Goal: Task Accomplishment & Management: Complete application form

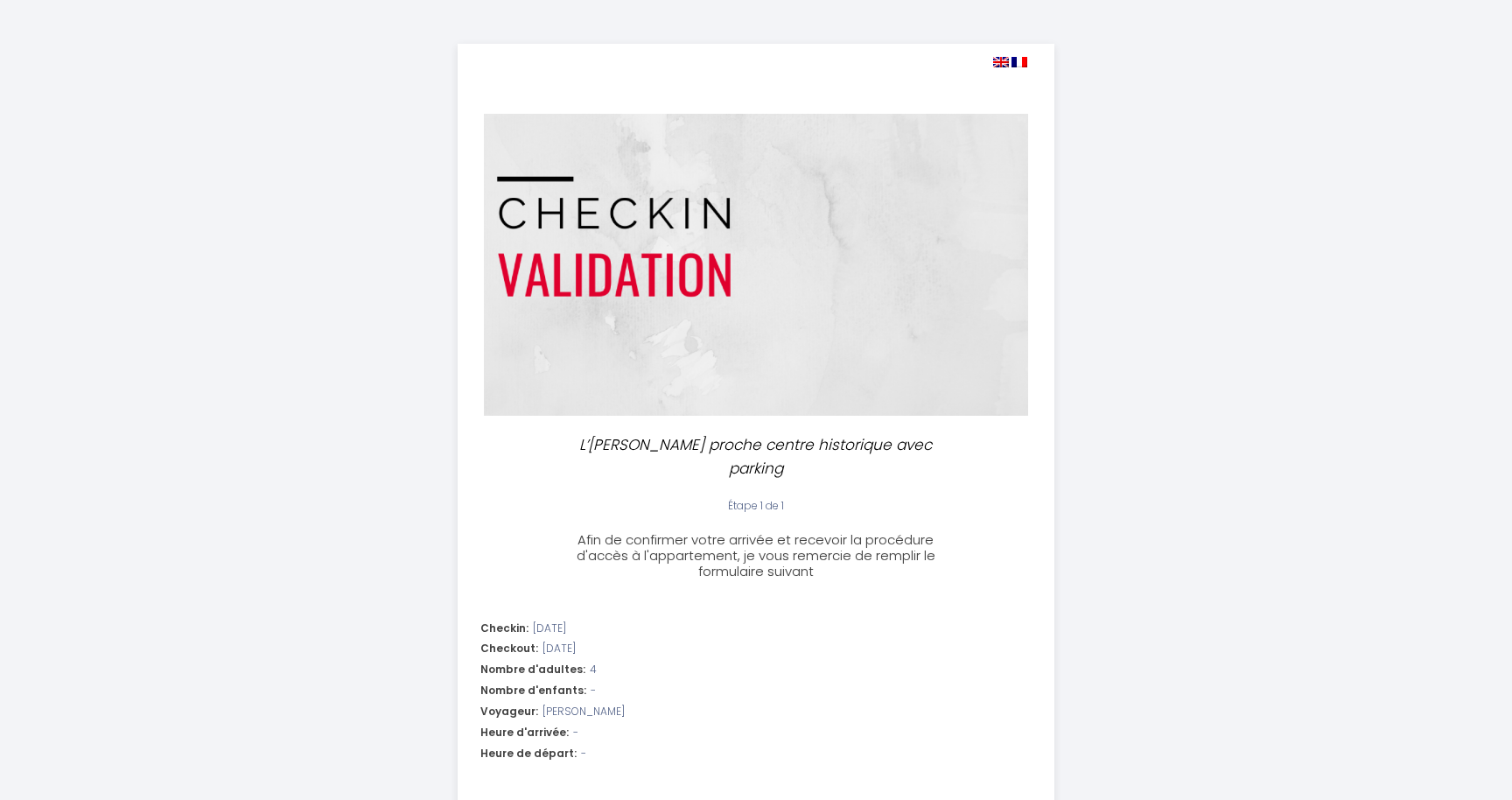
select select
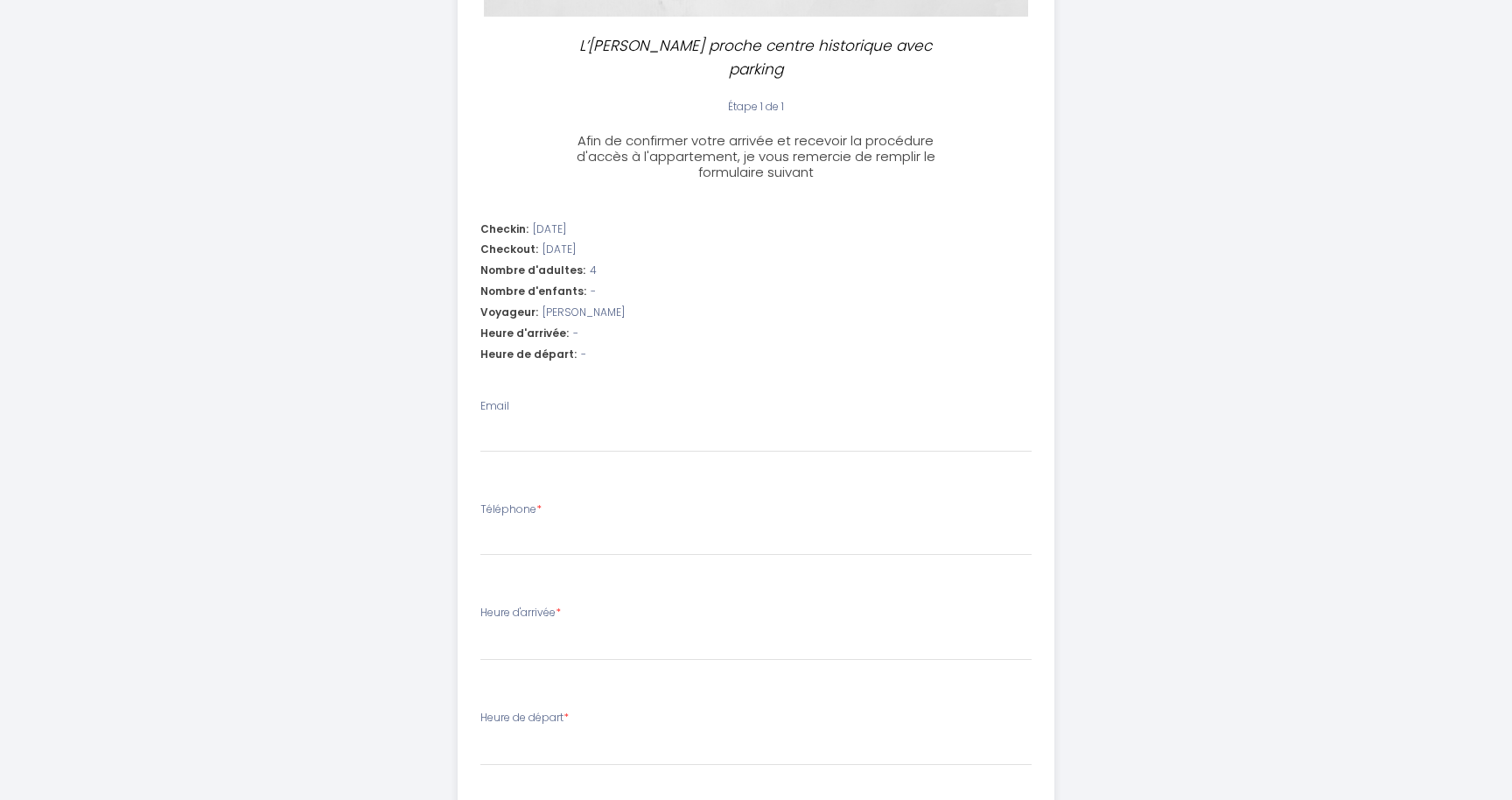
scroll to position [396, 0]
click at [503, 424] on input "Email" at bounding box center [756, 439] width 552 height 32
type input "s"
select select
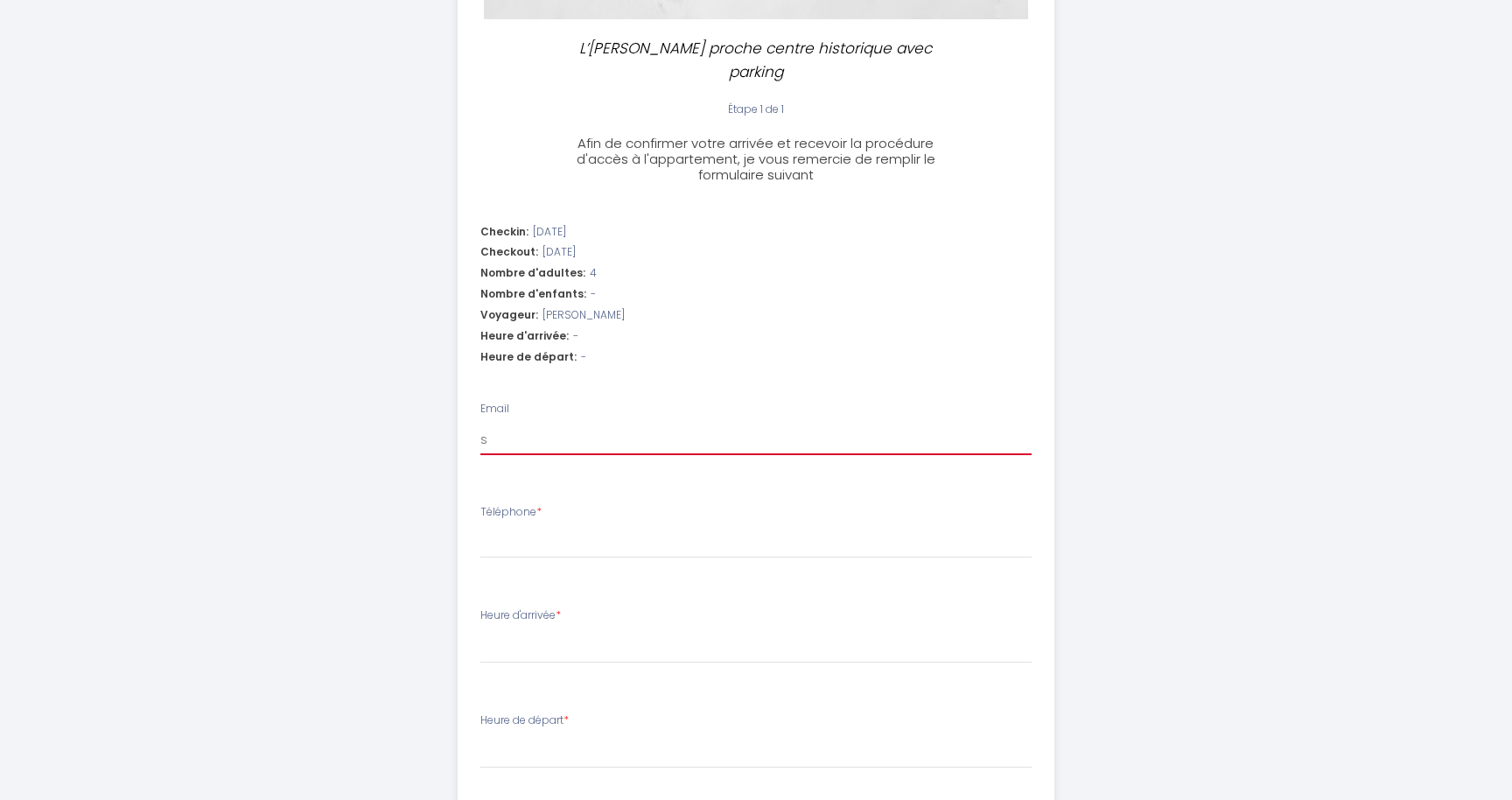
type input "sa"
select select
type input "sam"
select select
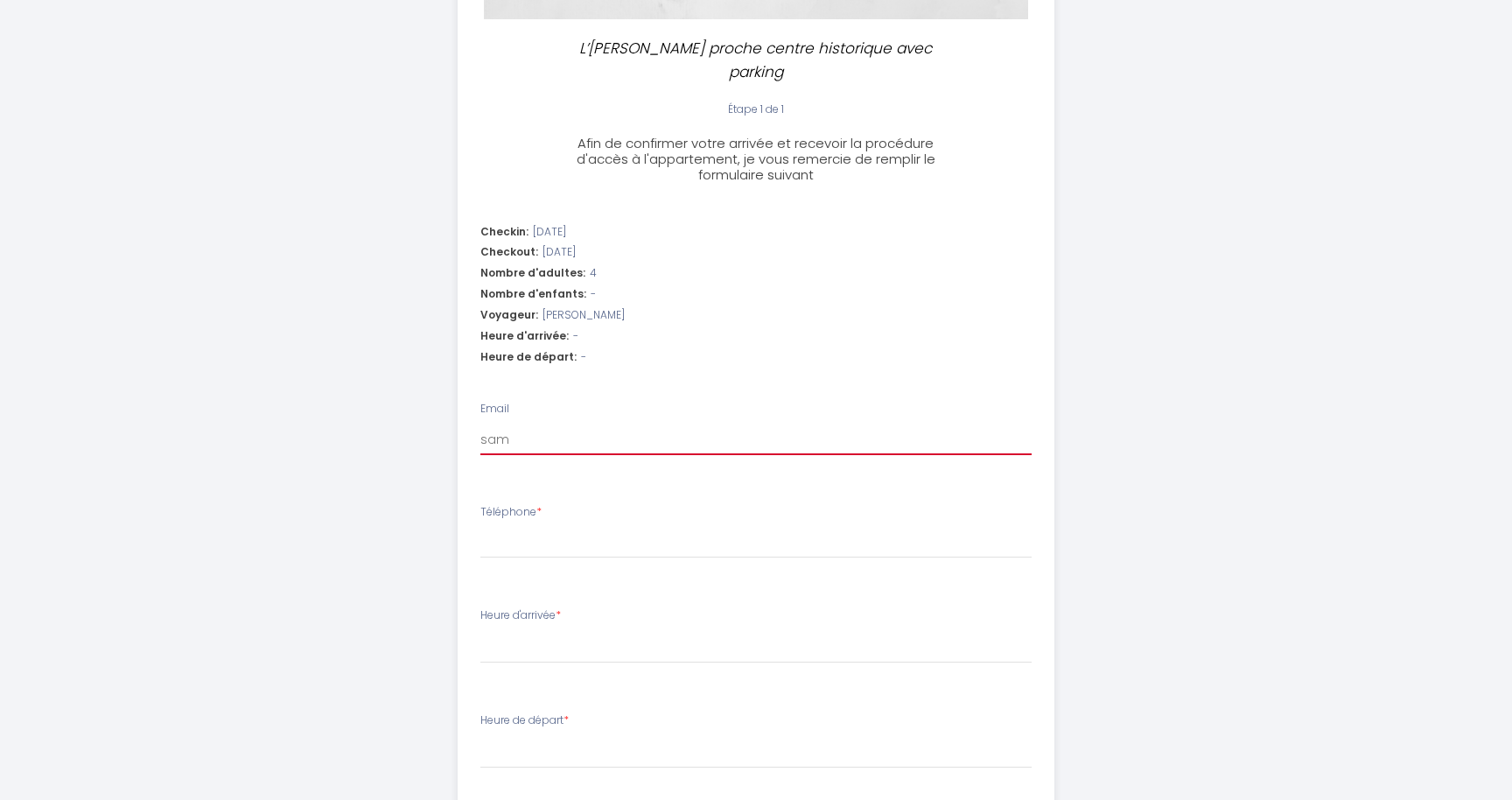
select select
type input "samu"
select select
type input "samue"
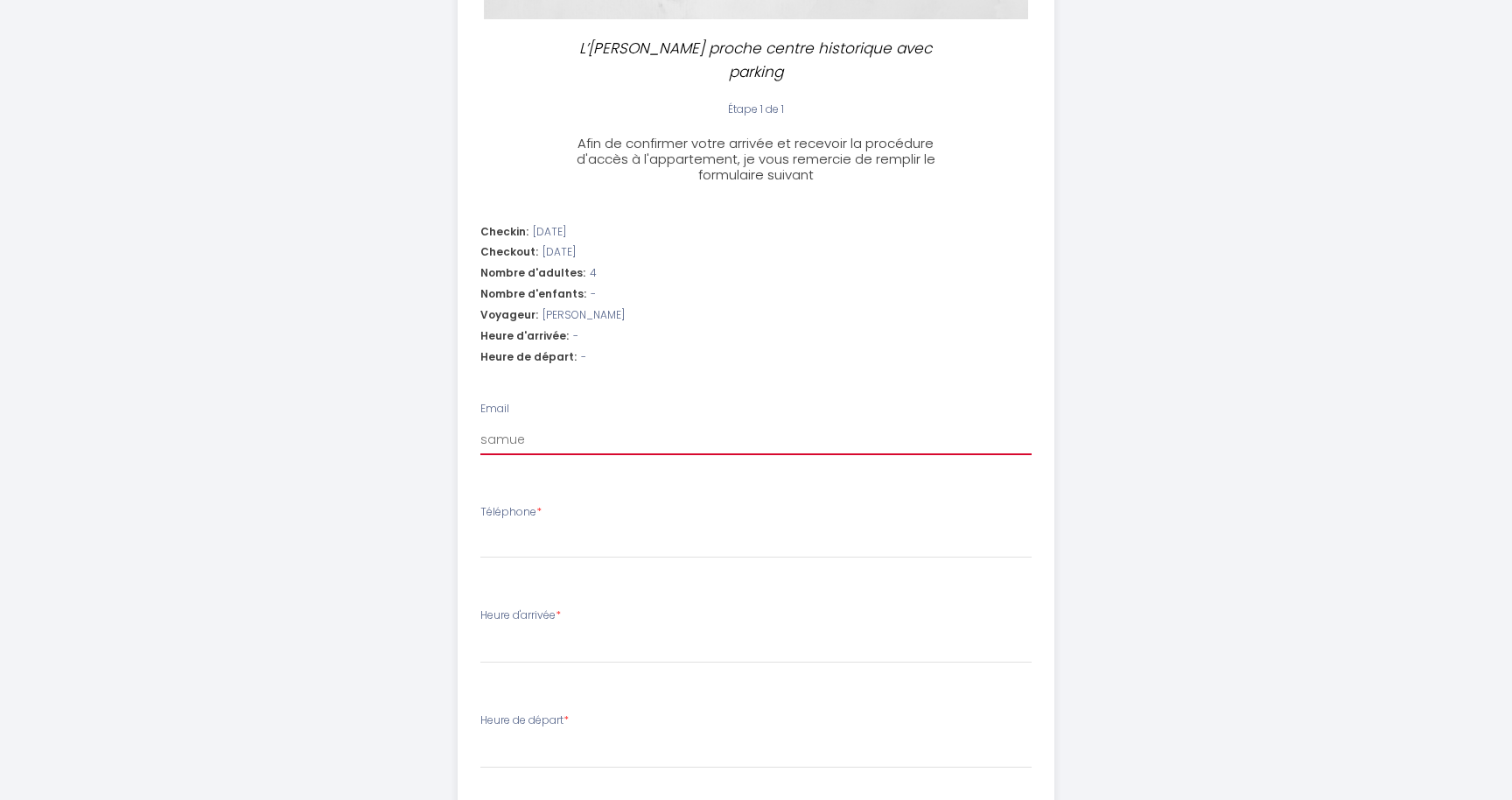
select select
type input "[PERSON_NAME]"
select select
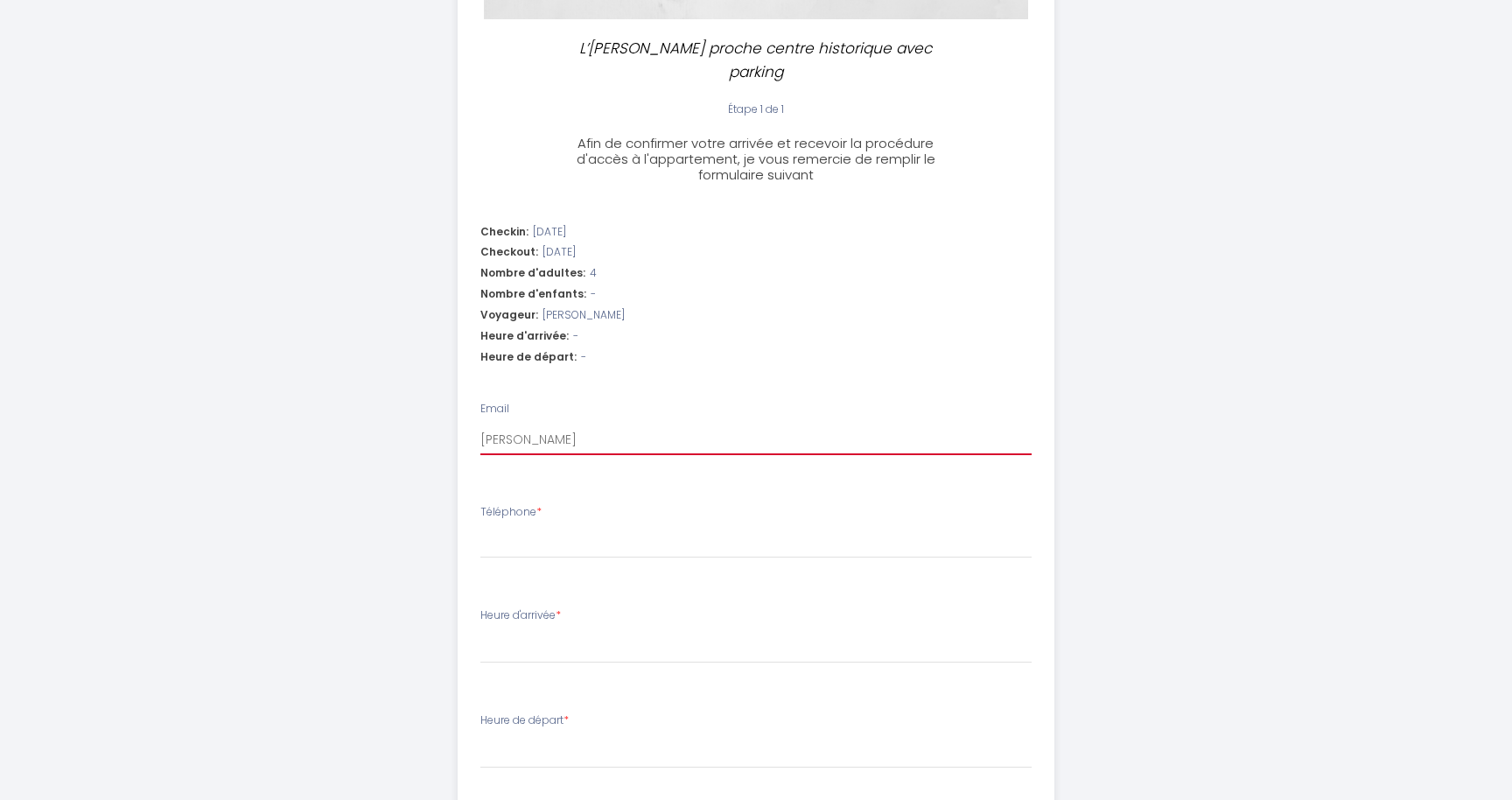
type input "samuele"
select select
type input "samuelet"
select select
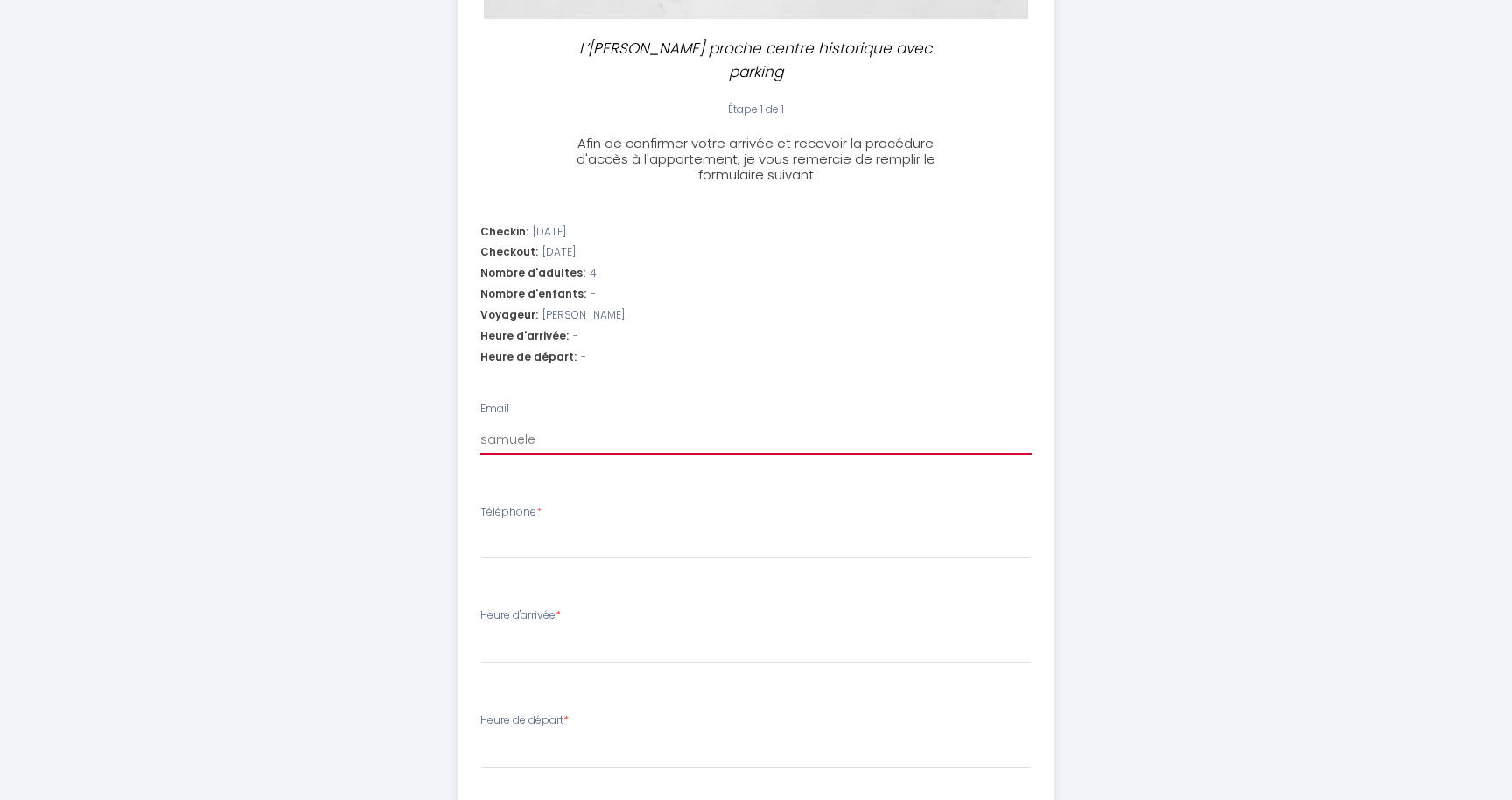
select select
type input "samueleth"
select select
type input "samueletha"
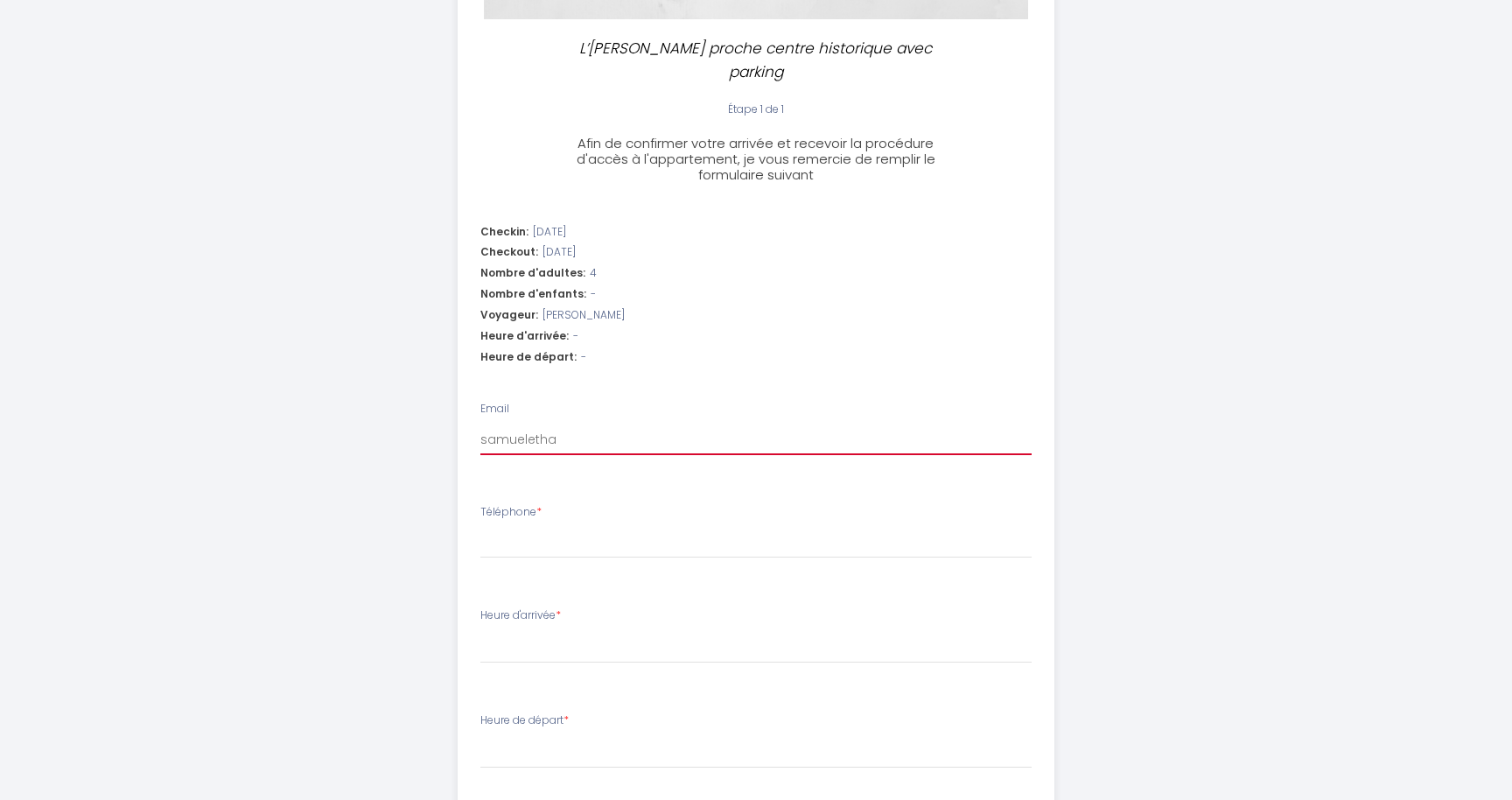
select select
type input "samuelethan"
select select
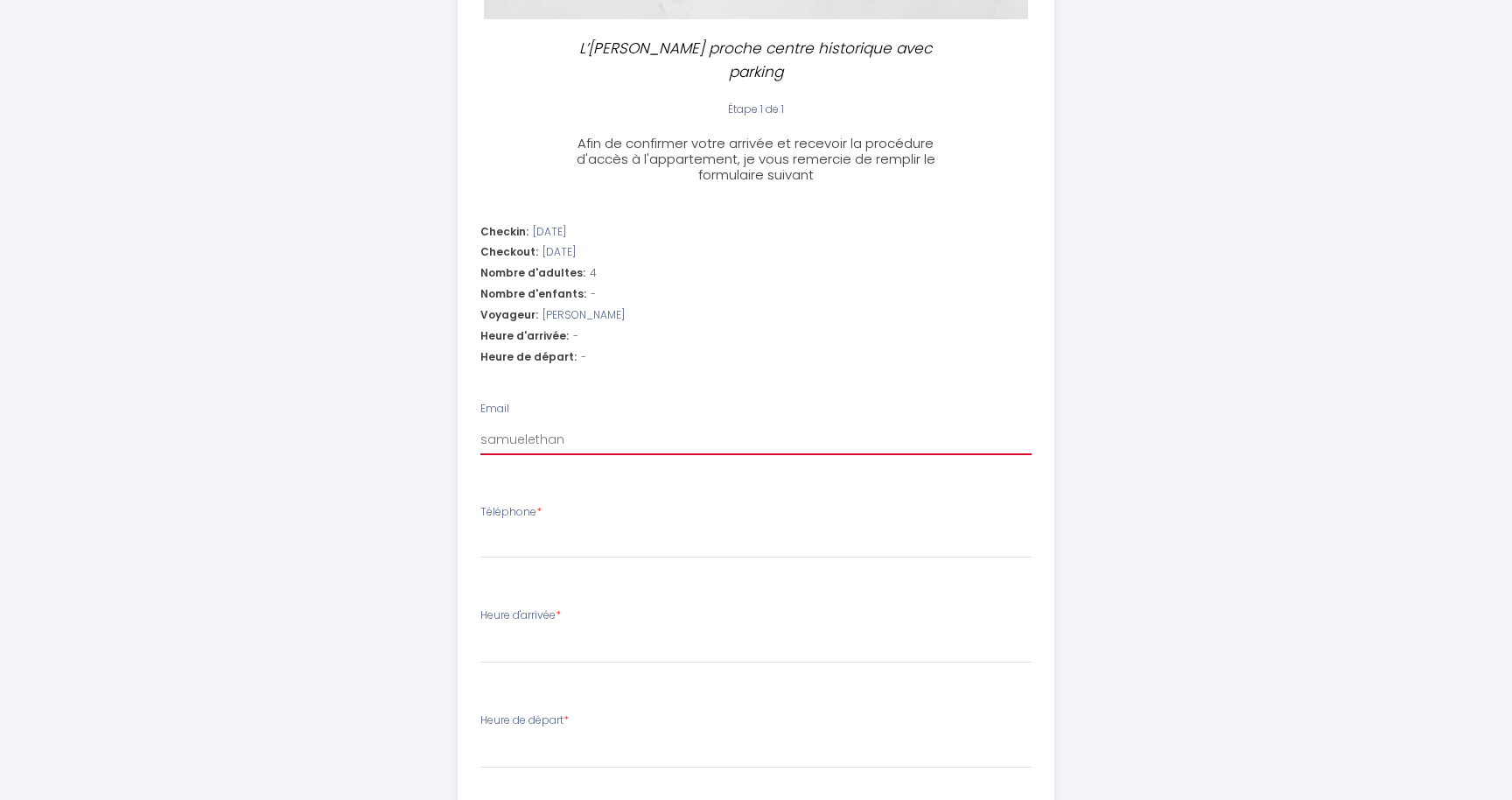
type input "samuelethan@"
select select
type input "samuelethan@h"
select select
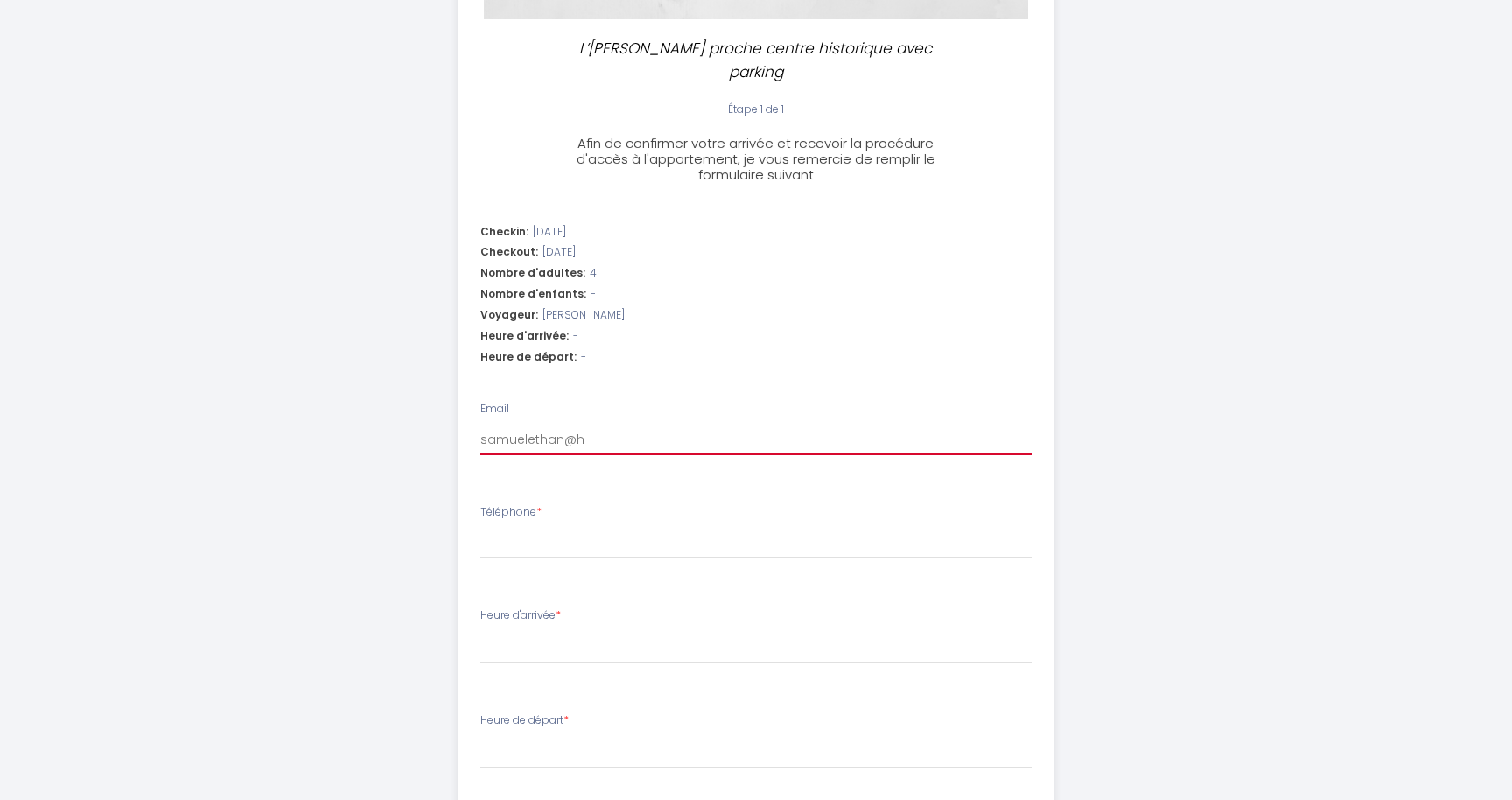
select select
type input "samuelethan@ho"
select select
type input "samuelethan@hot"
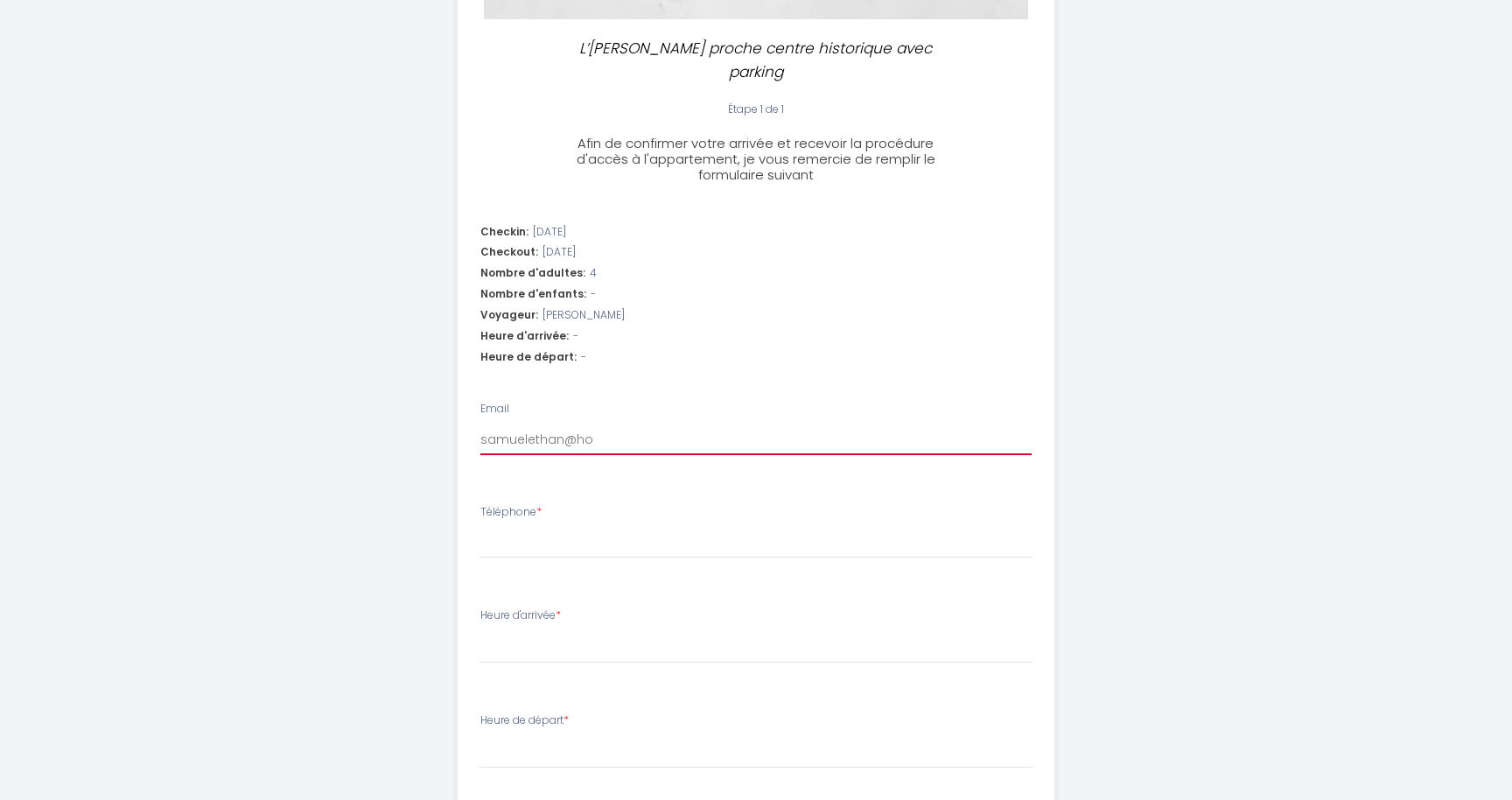
select select
type input "samuelethan@hotm"
select select
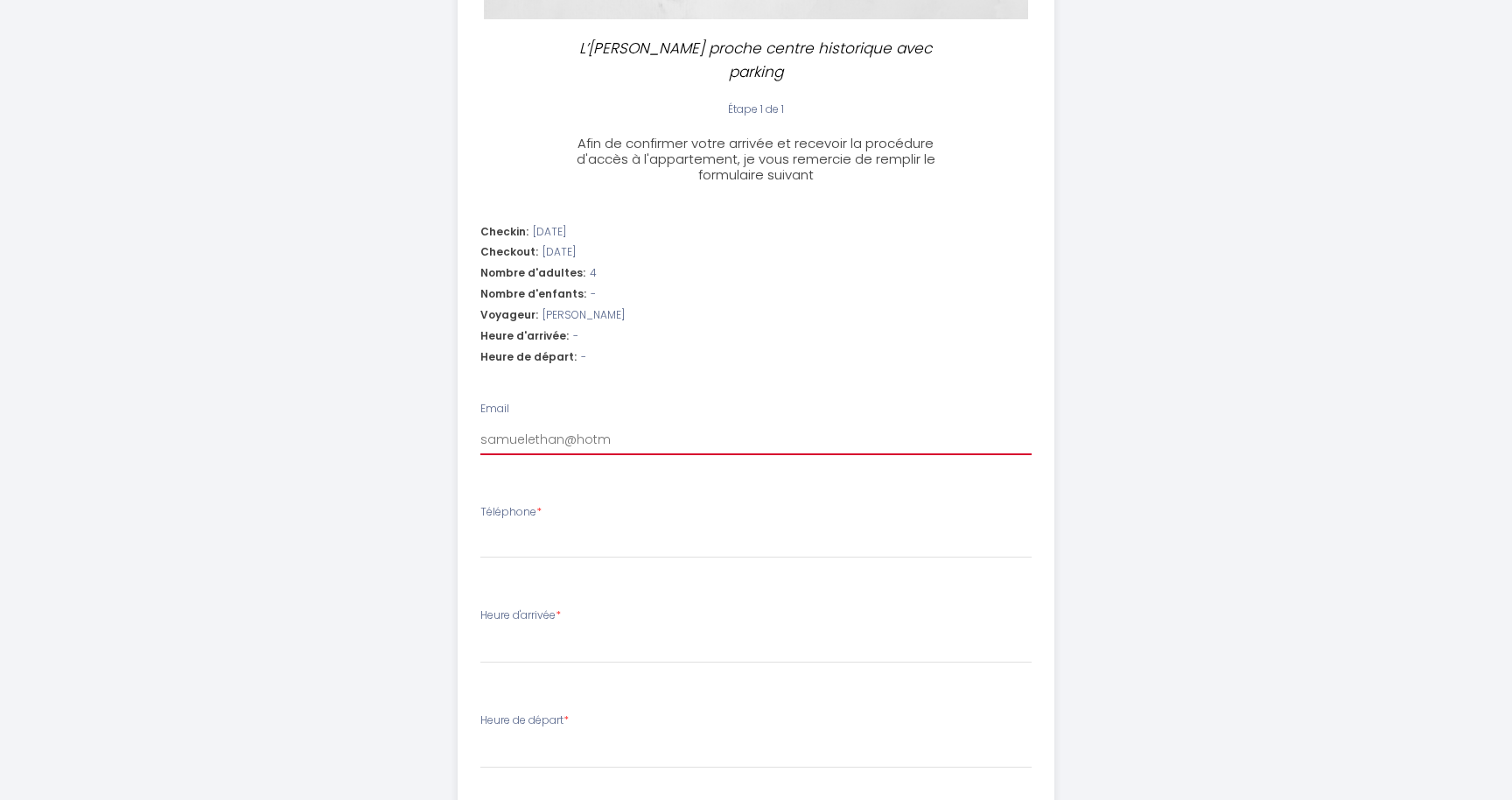
type input "samuelethan@hotma"
select select
type input "samuelethan@hotmai"
select select
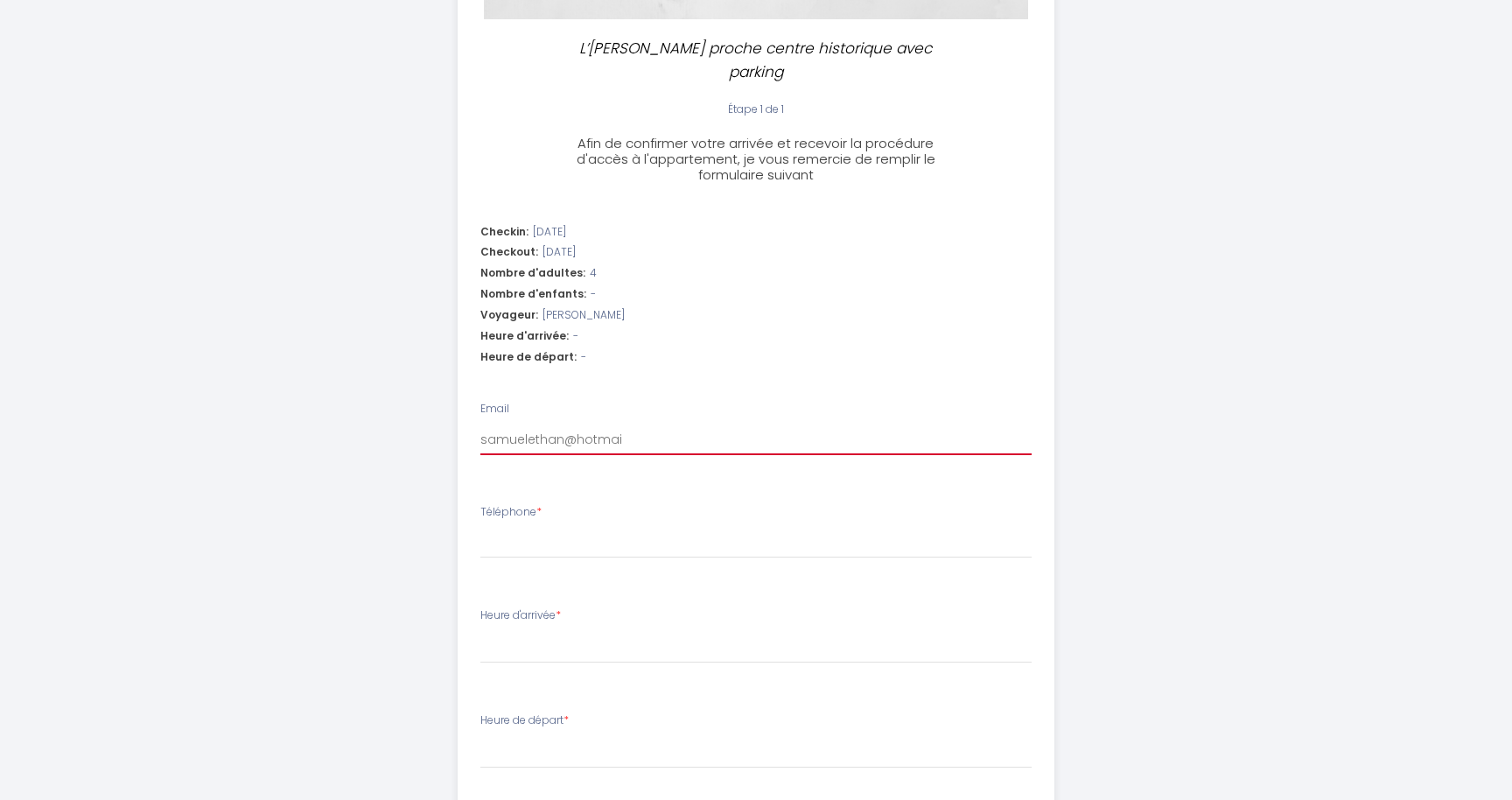
select select
type input "[EMAIL_ADDRESS]"
select select
type input "[EMAIL_ADDRESS]."
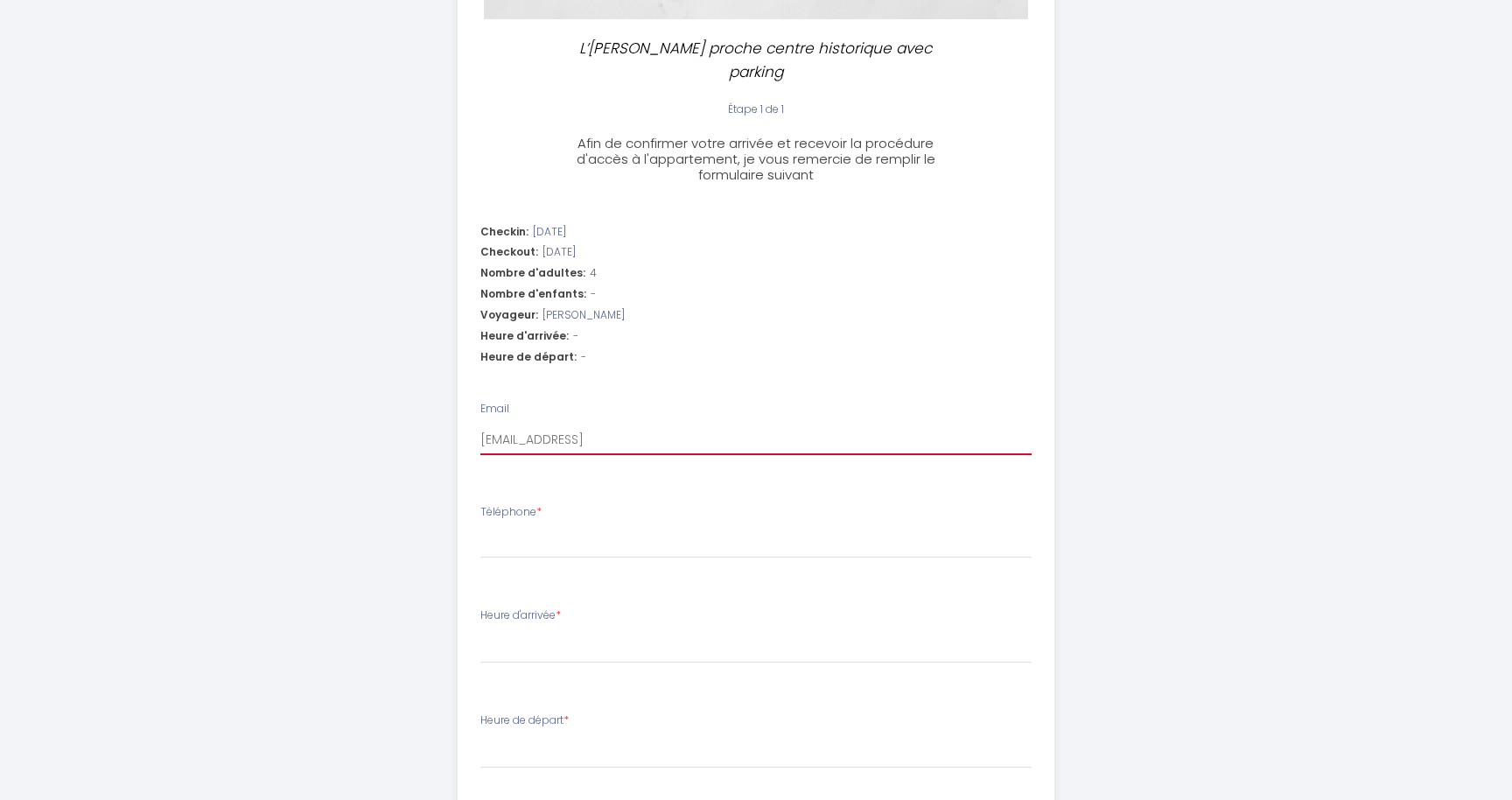
select select
type input "samuelethan@hotmail.c"
select select
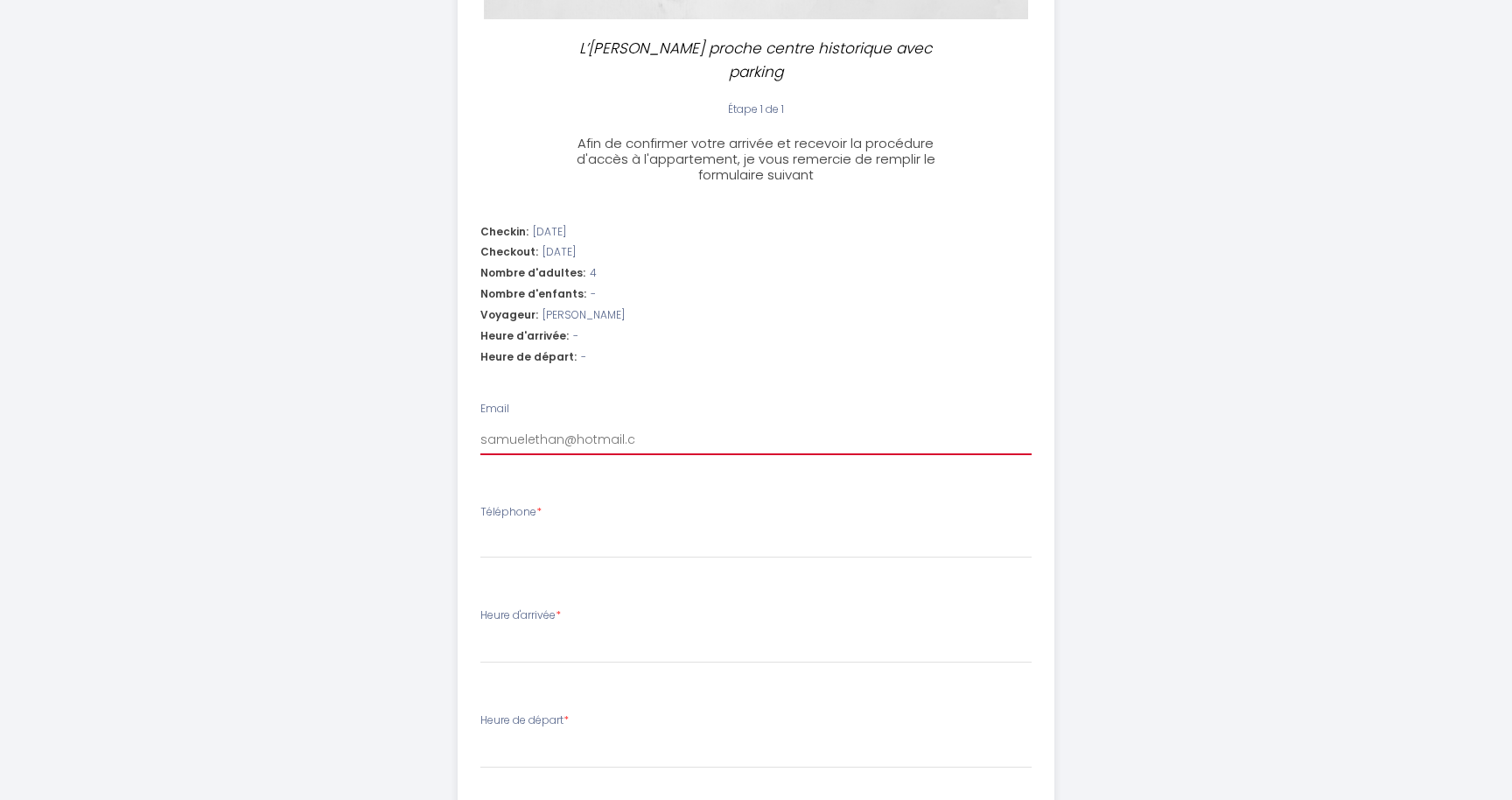
type input "[EMAIL_ADDRESS][DOMAIN_NAME]"
select select
type input "[EMAIL_ADDRESS][DOMAIN_NAME]."
select select
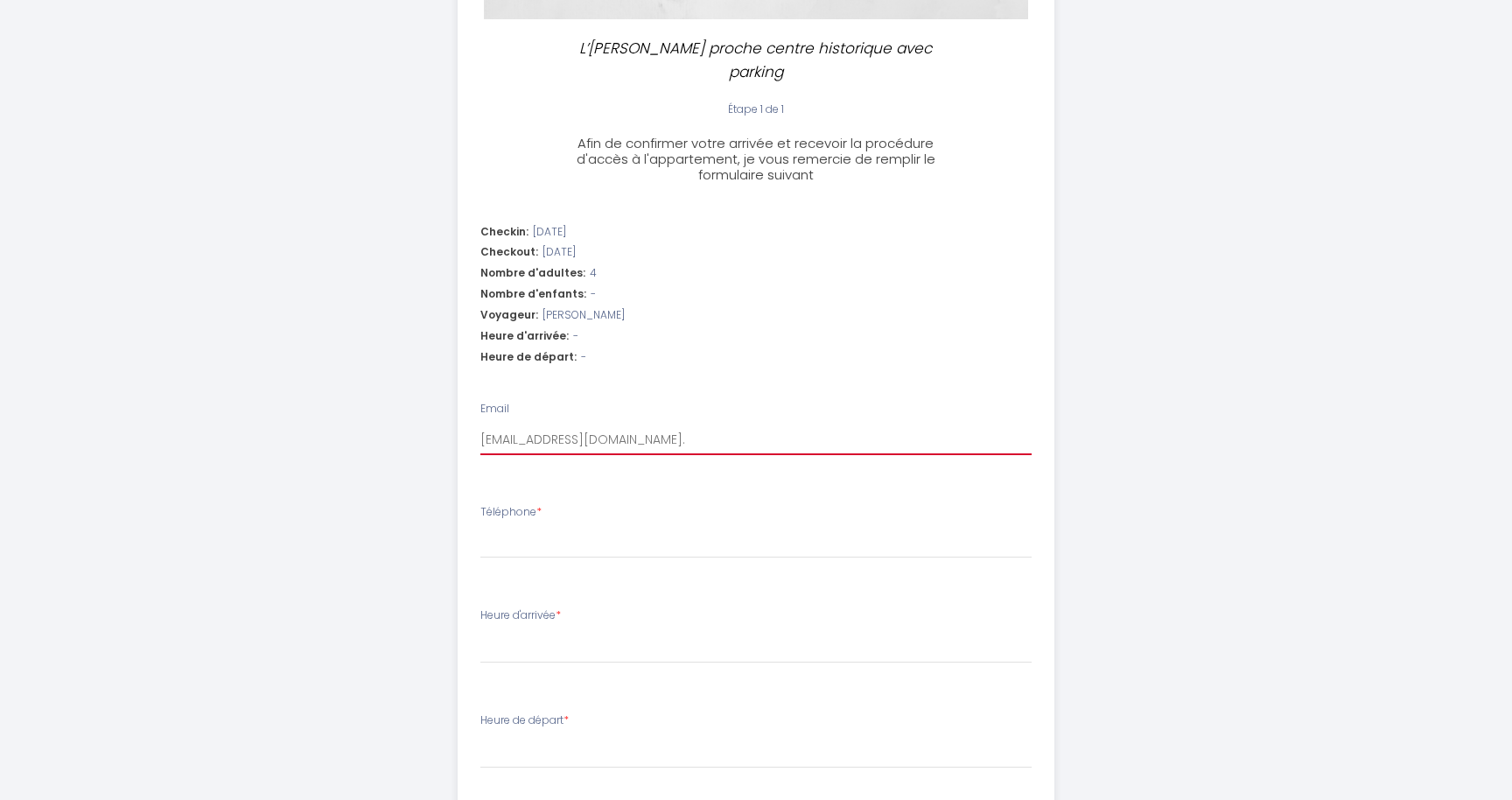
select select
type input "samuelethan@hotmail.co.u"
select select
type input "[EMAIL_ADDRESS][DOMAIN_NAME]"
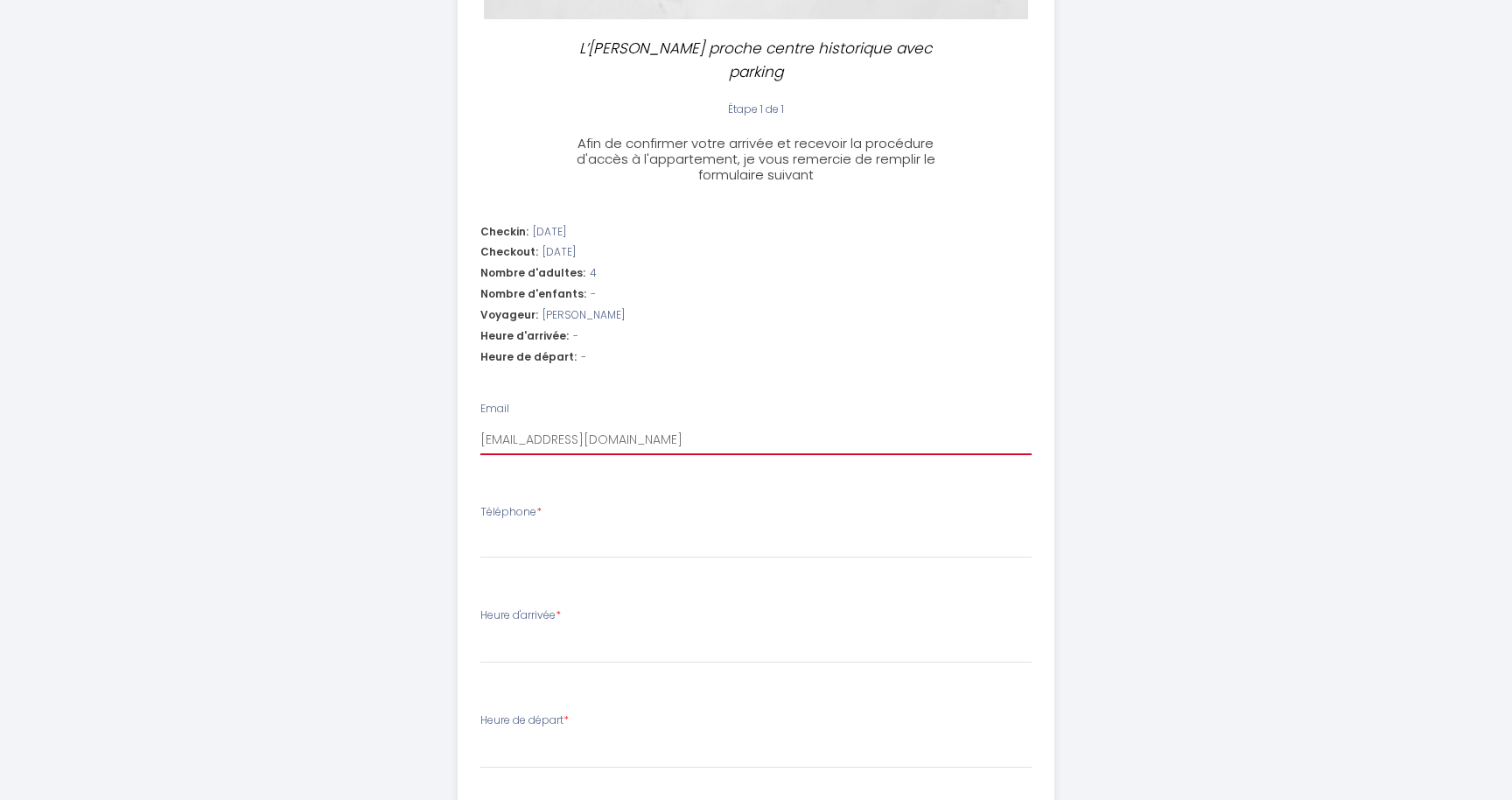
select select
type input "[EMAIL_ADDRESS][DOMAIN_NAME]"
type input "+"
select select
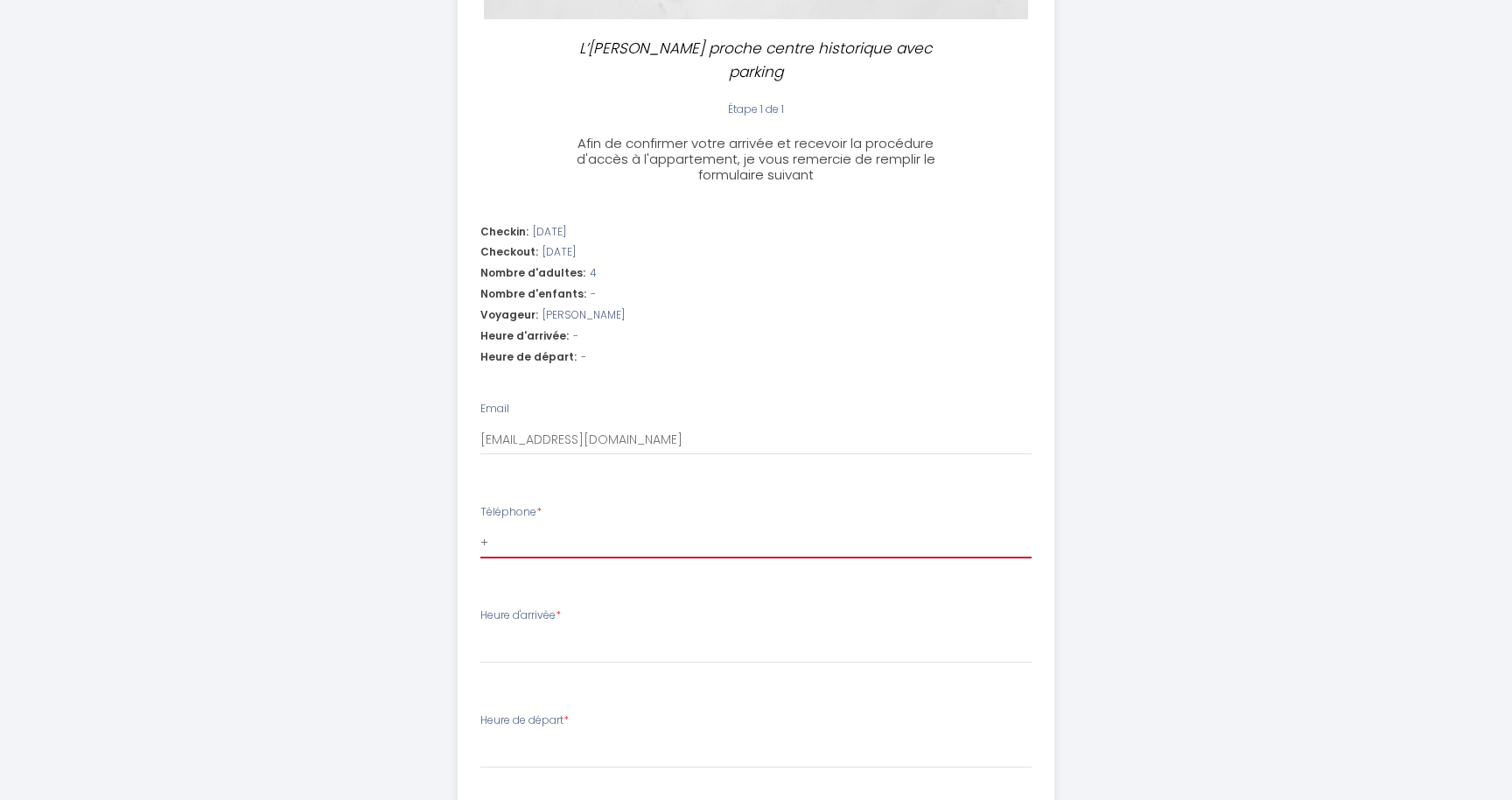
select select
type input "+4"
select select
type input "+44"
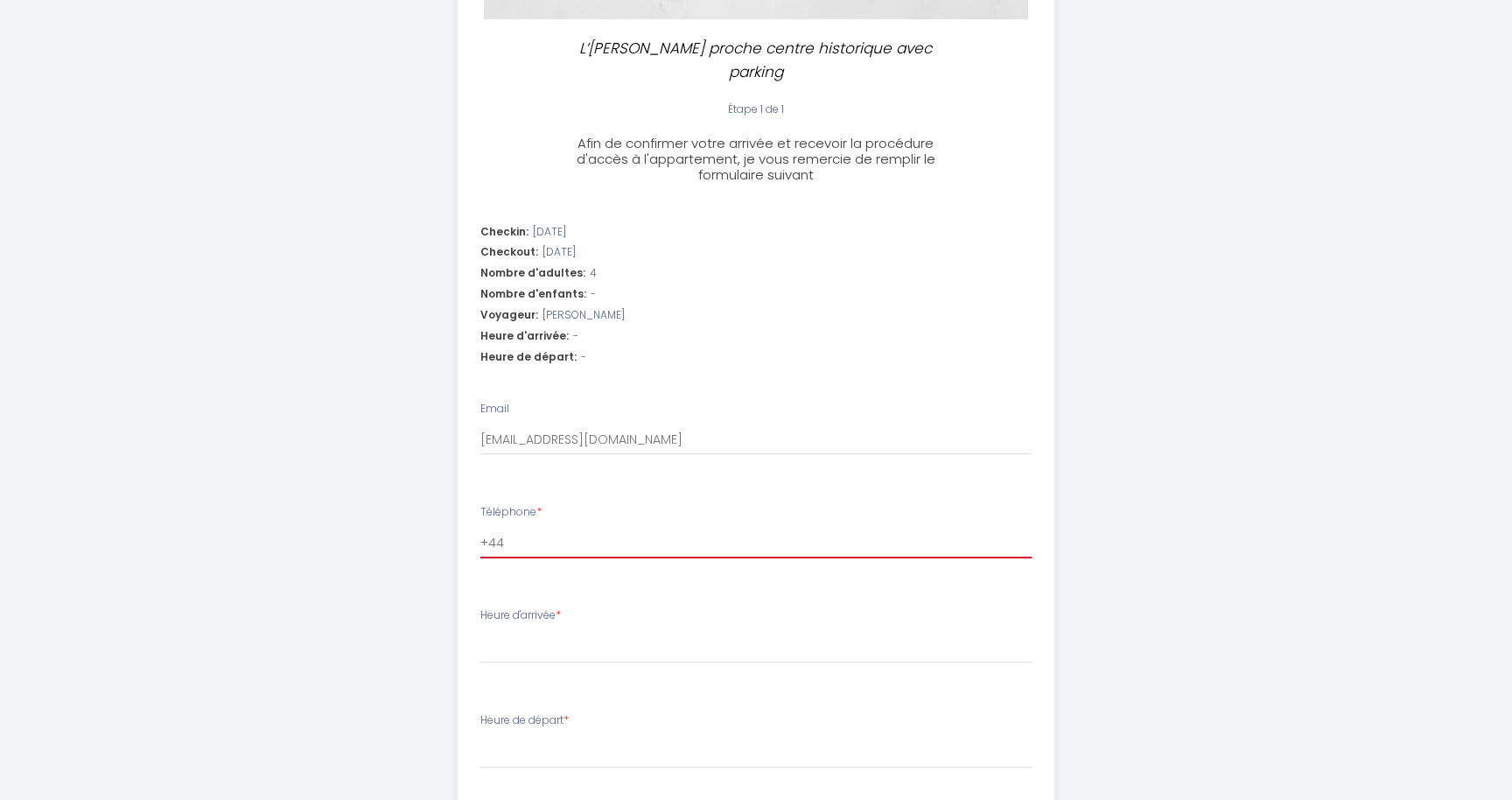
select select
type input "+447"
select select
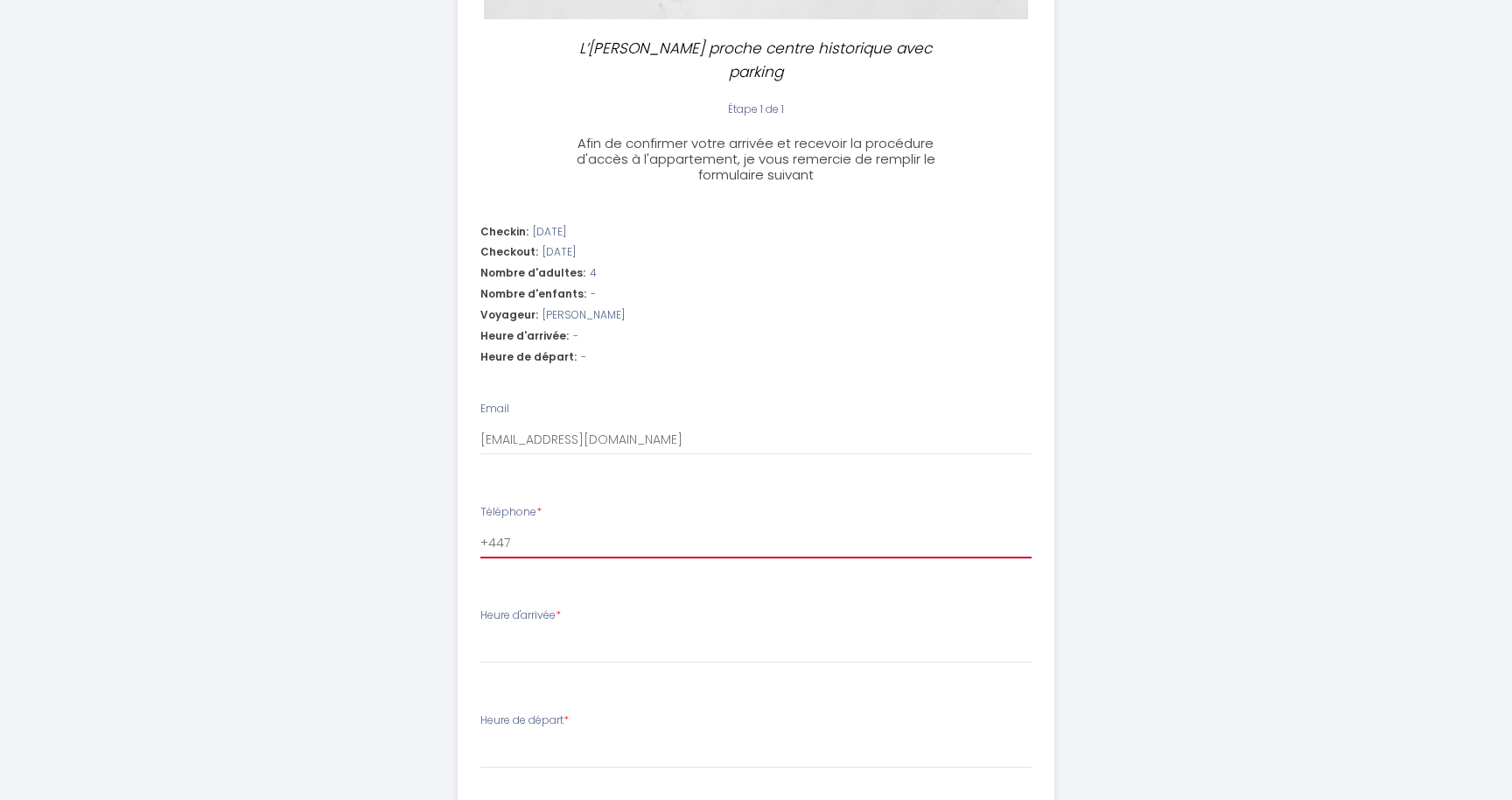
type input "+4475"
select select
type input "+44750"
select select
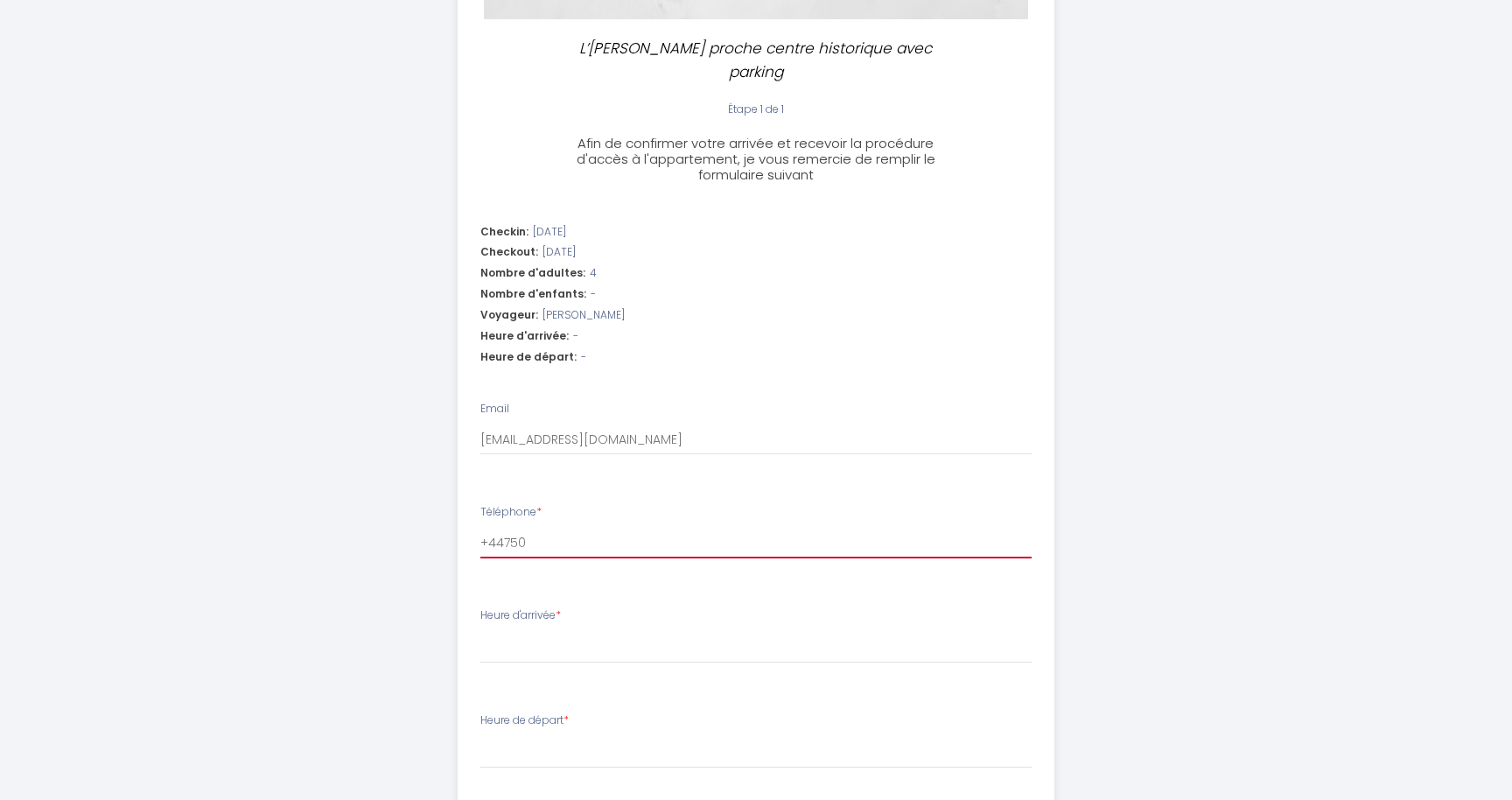
select select
type input "+447506"
select select
type input "+4475061"
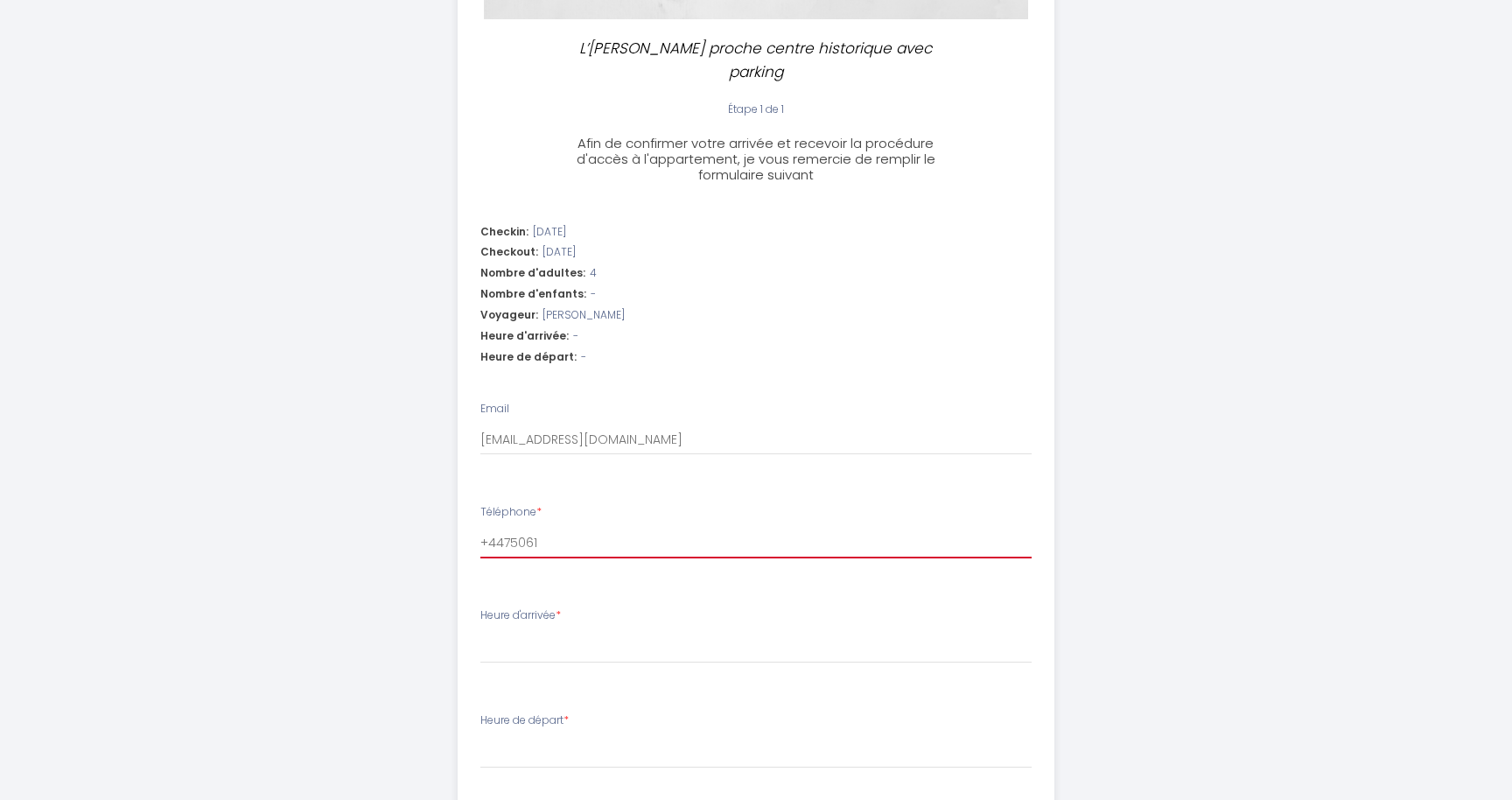
select select
type input "+44750612"
select select
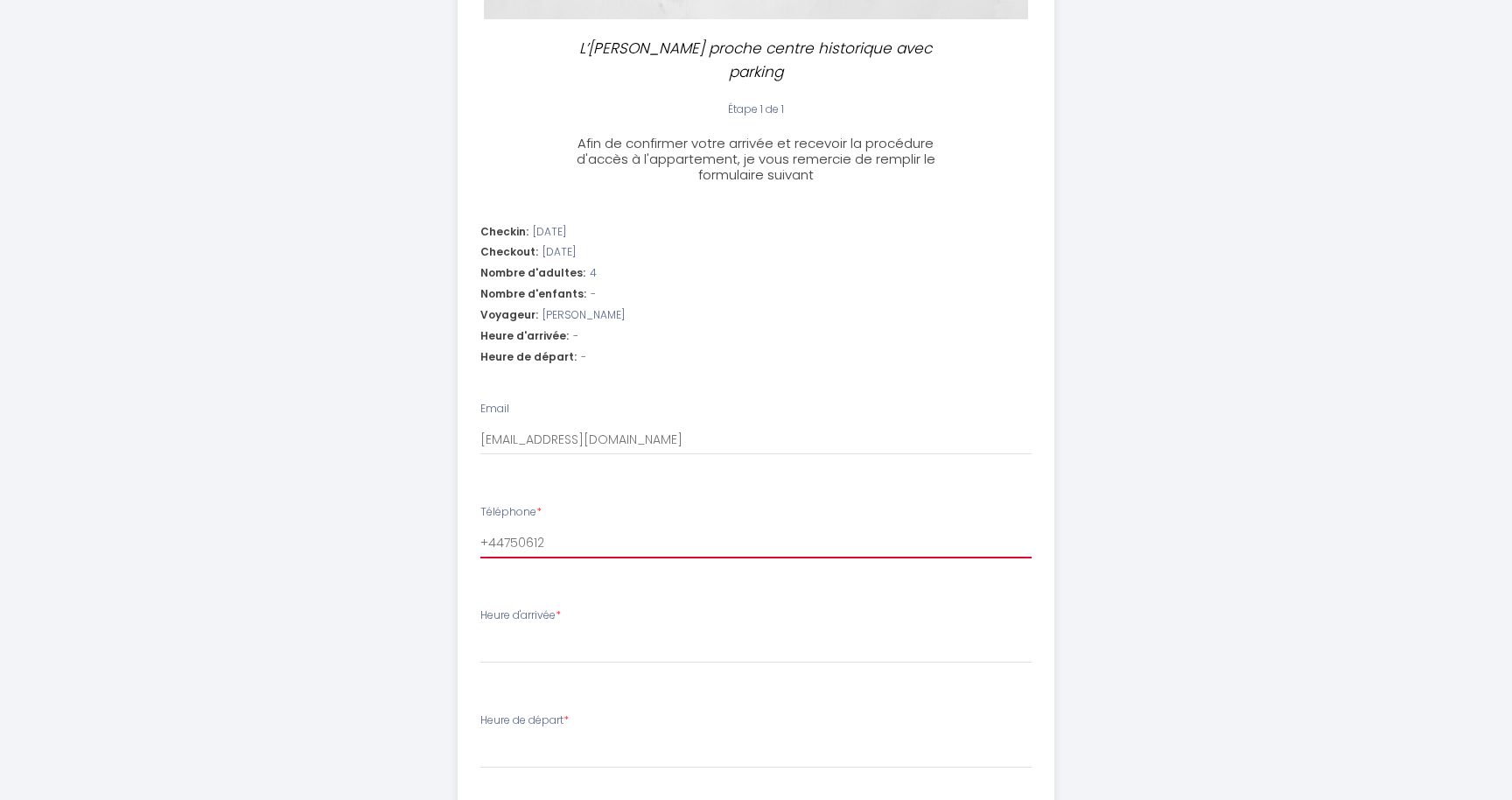
type input "[PHONE_NUMBER]"
select select
type input "[PHONE_NUMBER]"
select select
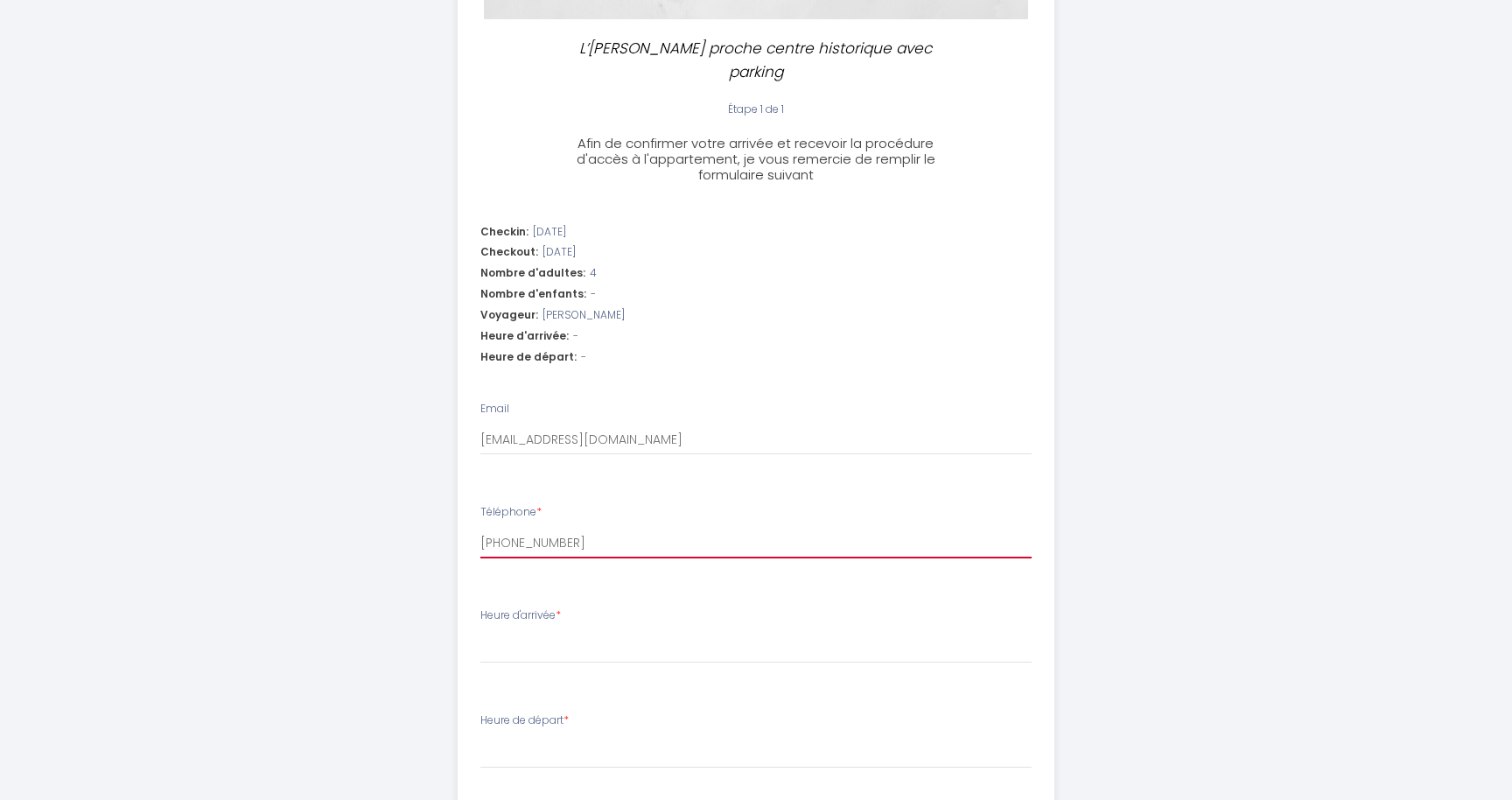
select select
type input "[PHONE_NUMBER]"
select select
type input "[PHONE_NUMBER]"
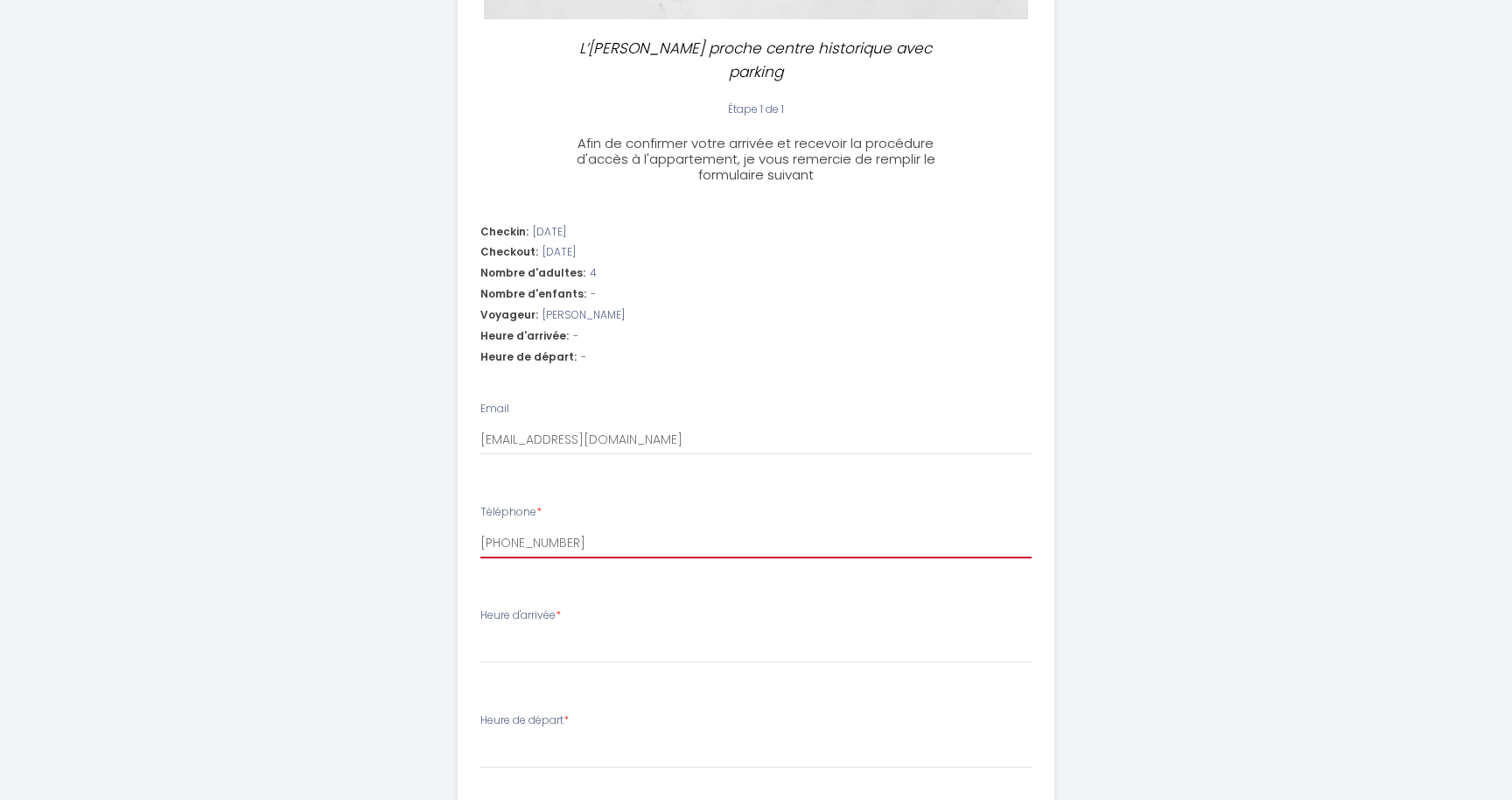
select select
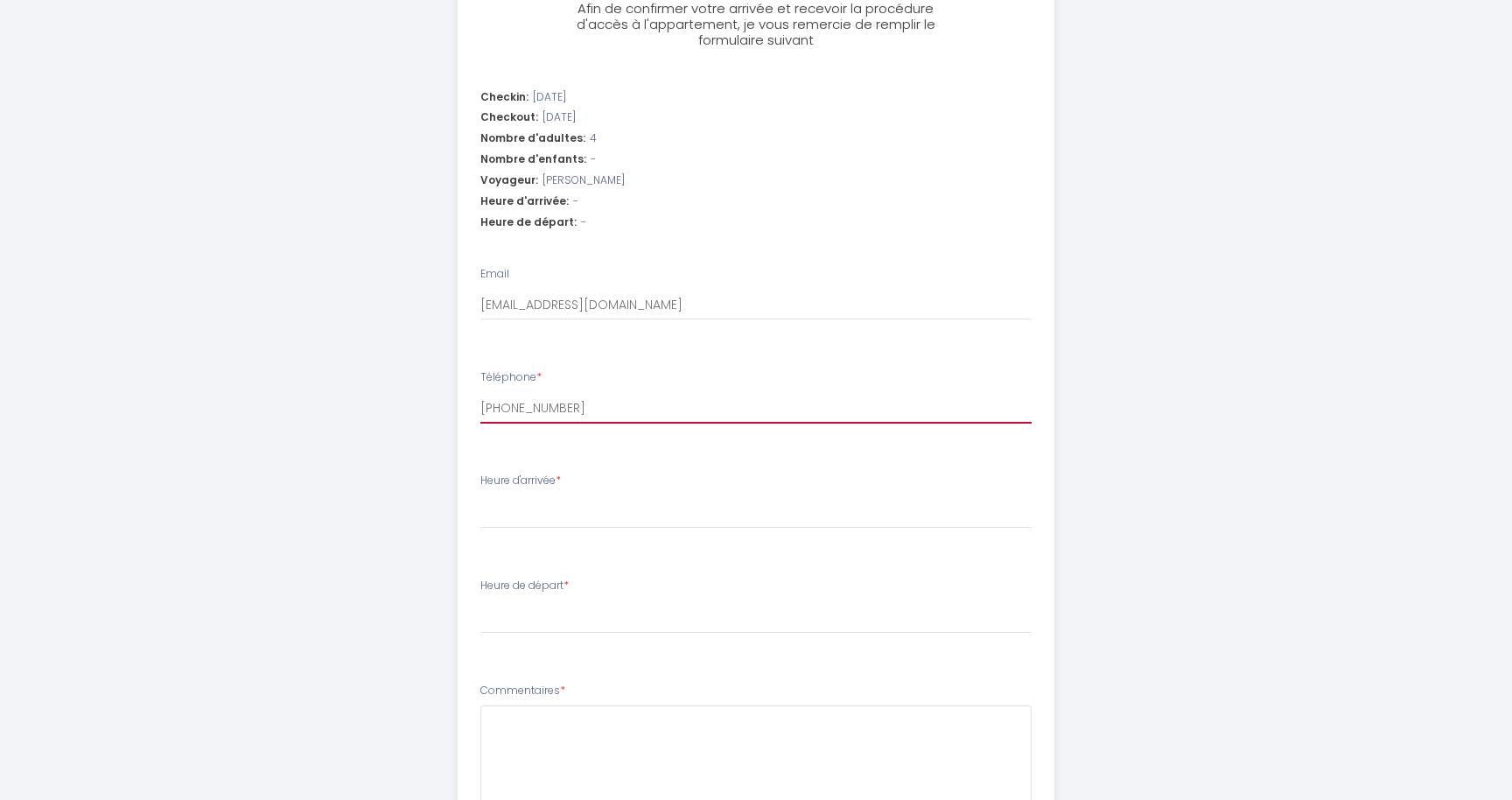
scroll to position [613, 0]
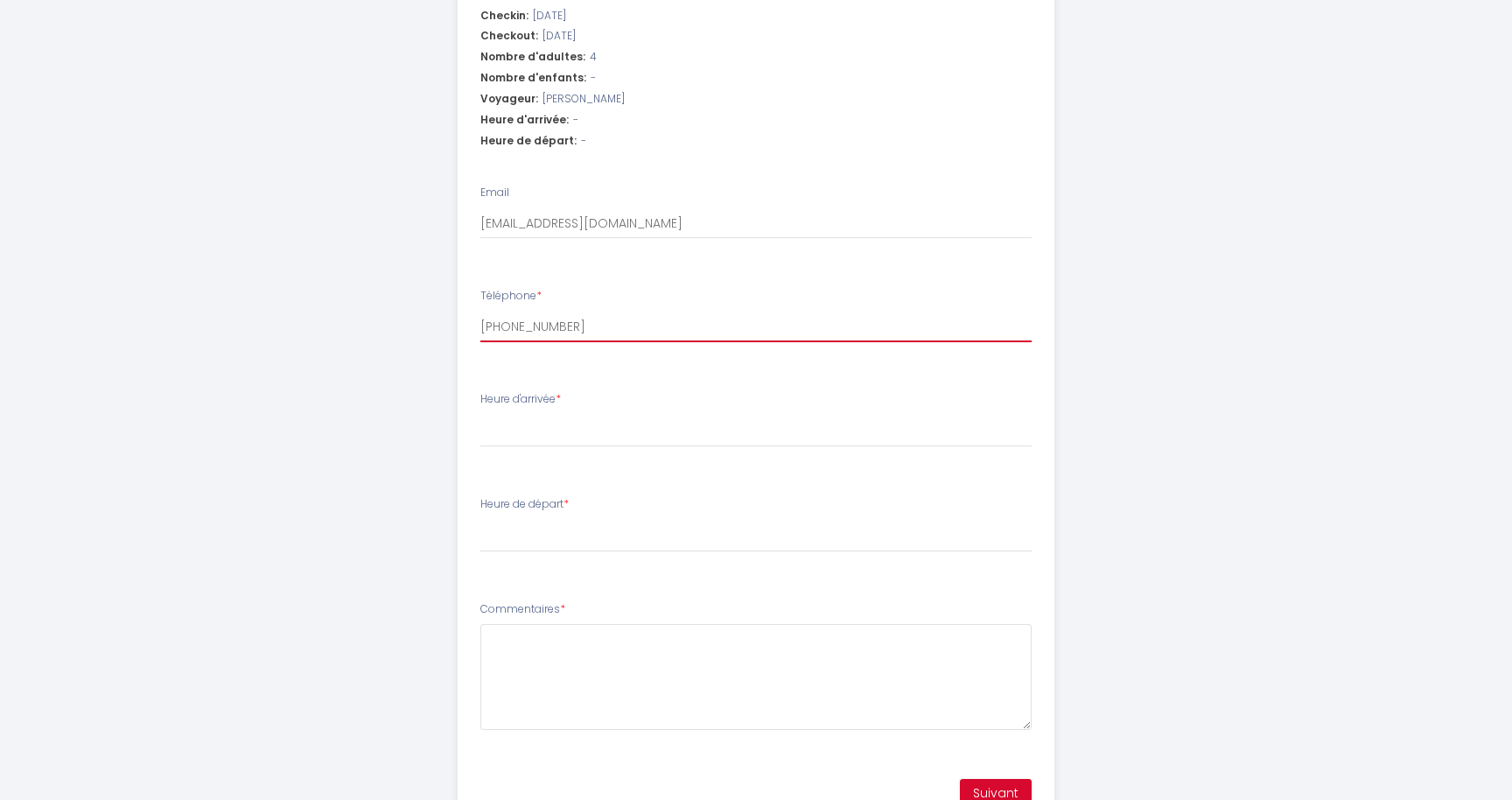
type input "[PHONE_NUMBER]"
click at [485, 414] on select "16:00 16:30 17:00 17:30 18:00 18:30 19:00 19:30 20:00 20:30 21:00 21:30 22:00 2…" at bounding box center [756, 430] width 552 height 33
select select "21:00"
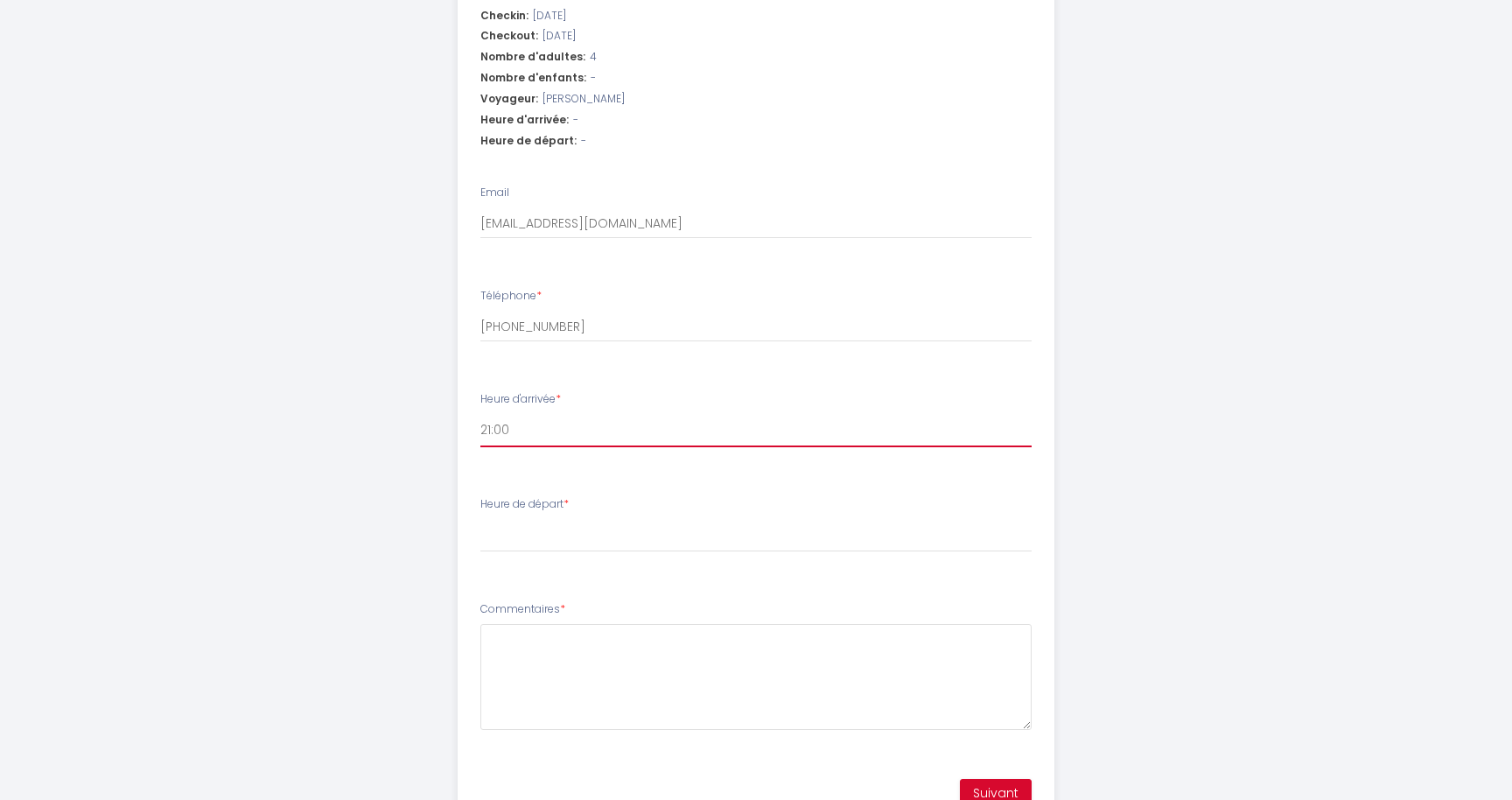
click at [480, 414] on select "16:00 16:30 17:00 17:30 18:00 18:30 19:00 19:30 20:00 20:30 21:00 21:30 22:00 2…" at bounding box center [756, 430] width 552 height 33
select select
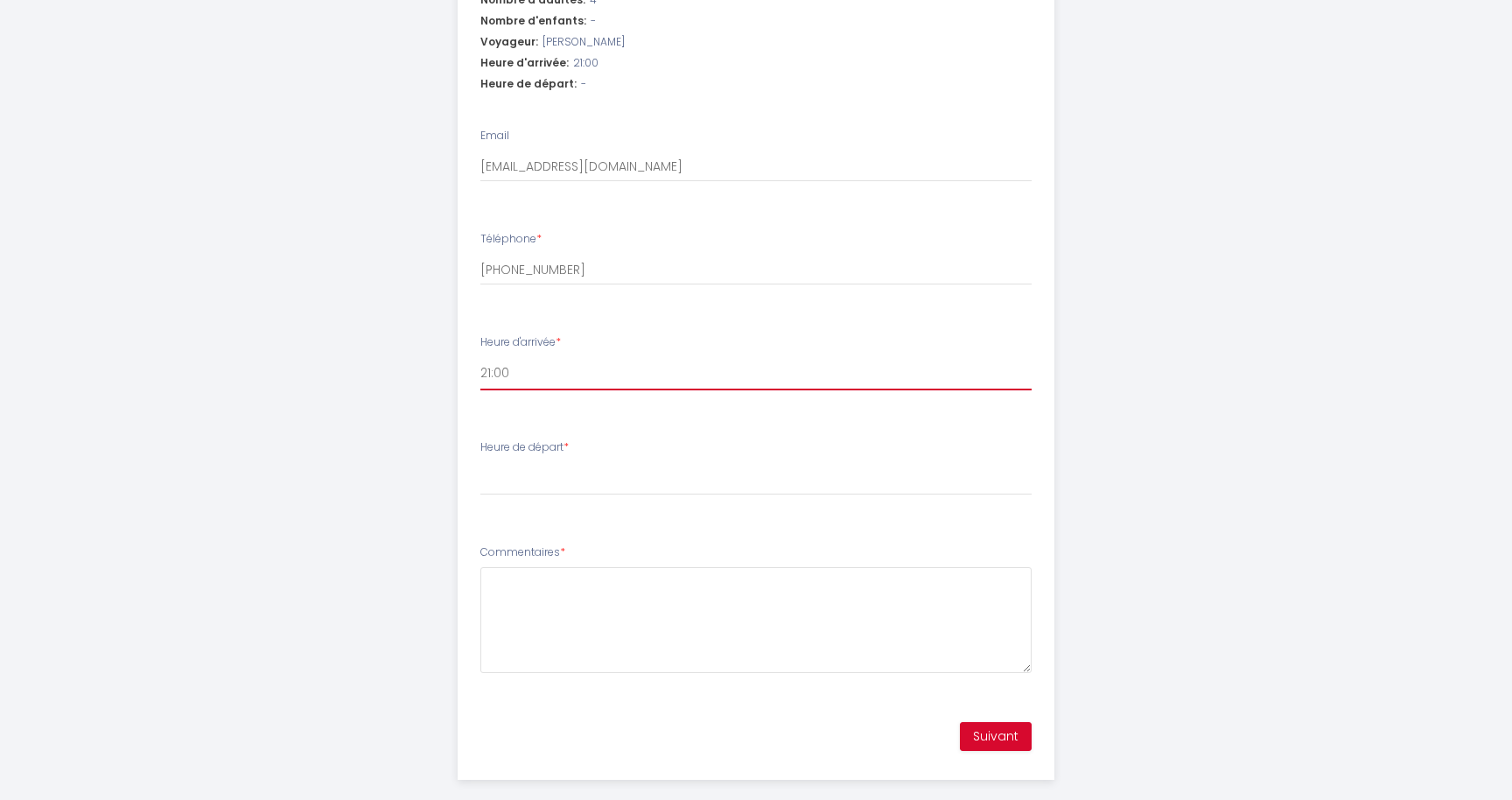
scroll to position [670, 0]
click at [498, 357] on select "16:00 16:30 17:00 17:30 18:00 18:30 19:00 19:30 20:00 20:30 21:00 21:30 22:00 2…" at bounding box center [756, 374] width 552 height 33
select select "20:00"
click at [480, 357] on select "16:00 16:30 17:00 17:30 18:00 18:30 19:00 19:30 20:00 20:30 21:00 21:30 22:00 2…" at bounding box center [756, 374] width 552 height 33
click at [518, 462] on select "00:00 00:30 01:00 01:30 02:00 02:30 03:00 03:30 04:00 04:30 05:00 05:30 06:00 0…" at bounding box center [756, 479] width 552 height 33
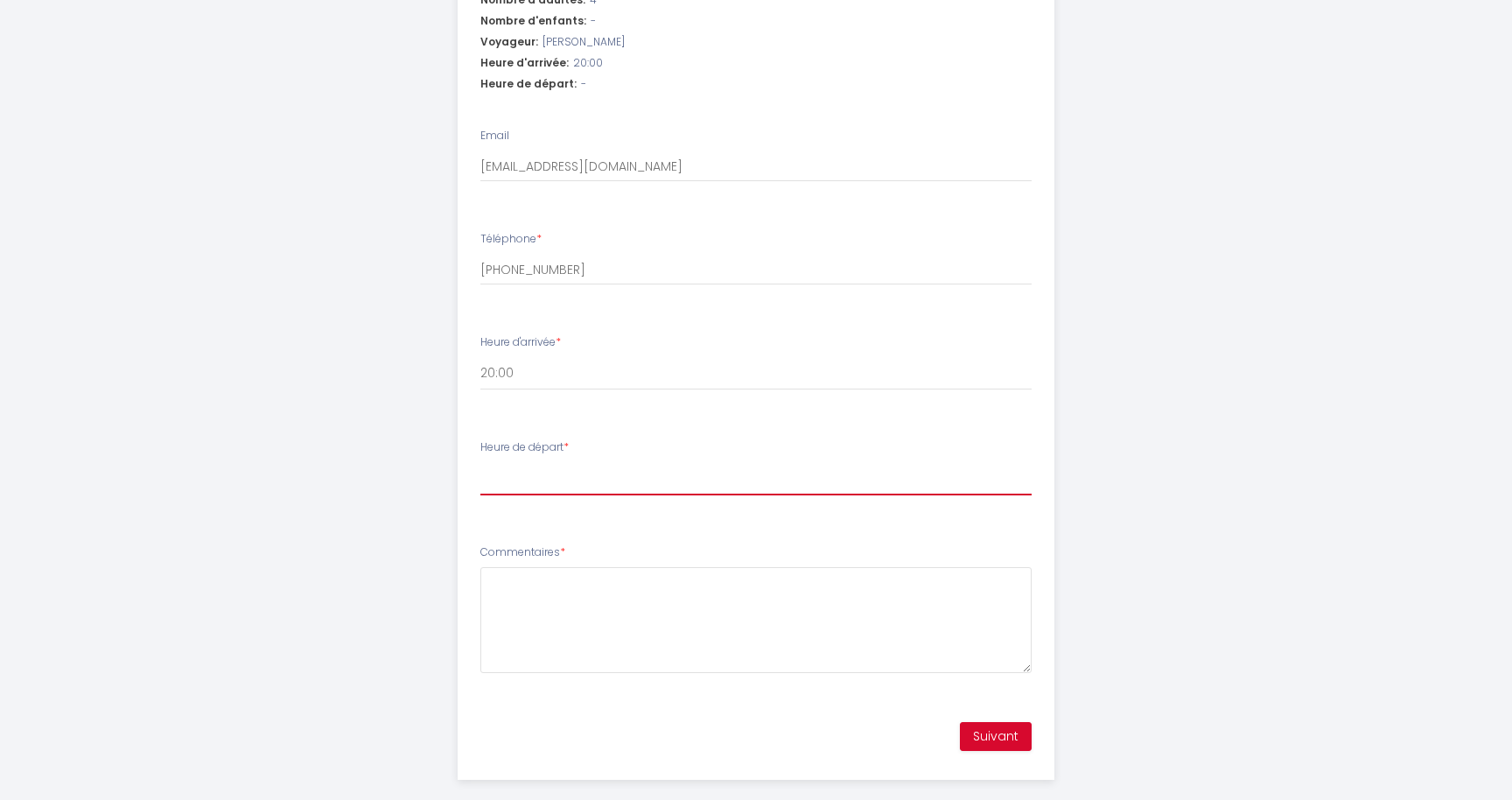
select select "10:00"
click at [480, 462] on select "00:00 00:30 01:00 01:30 02:00 02:30 03:00 03:30 04:00 04:30 05:00 05:30 06:00 0…" at bounding box center [756, 479] width 552 height 33
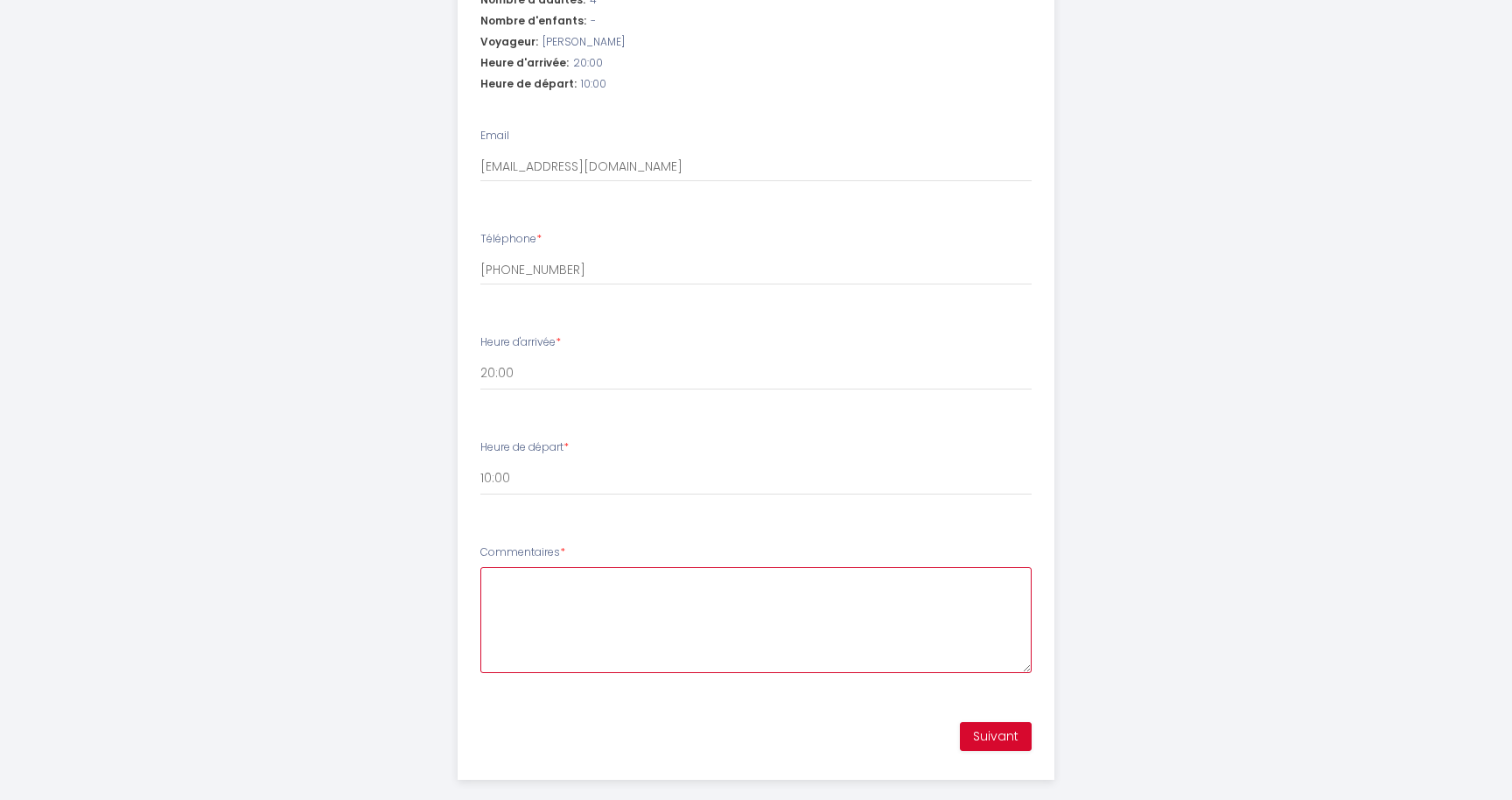
click at [842, 595] on textarea "Commentaires *" at bounding box center [756, 620] width 552 height 106
click at [1010, 722] on button "Suivant" at bounding box center [995, 737] width 71 height 30
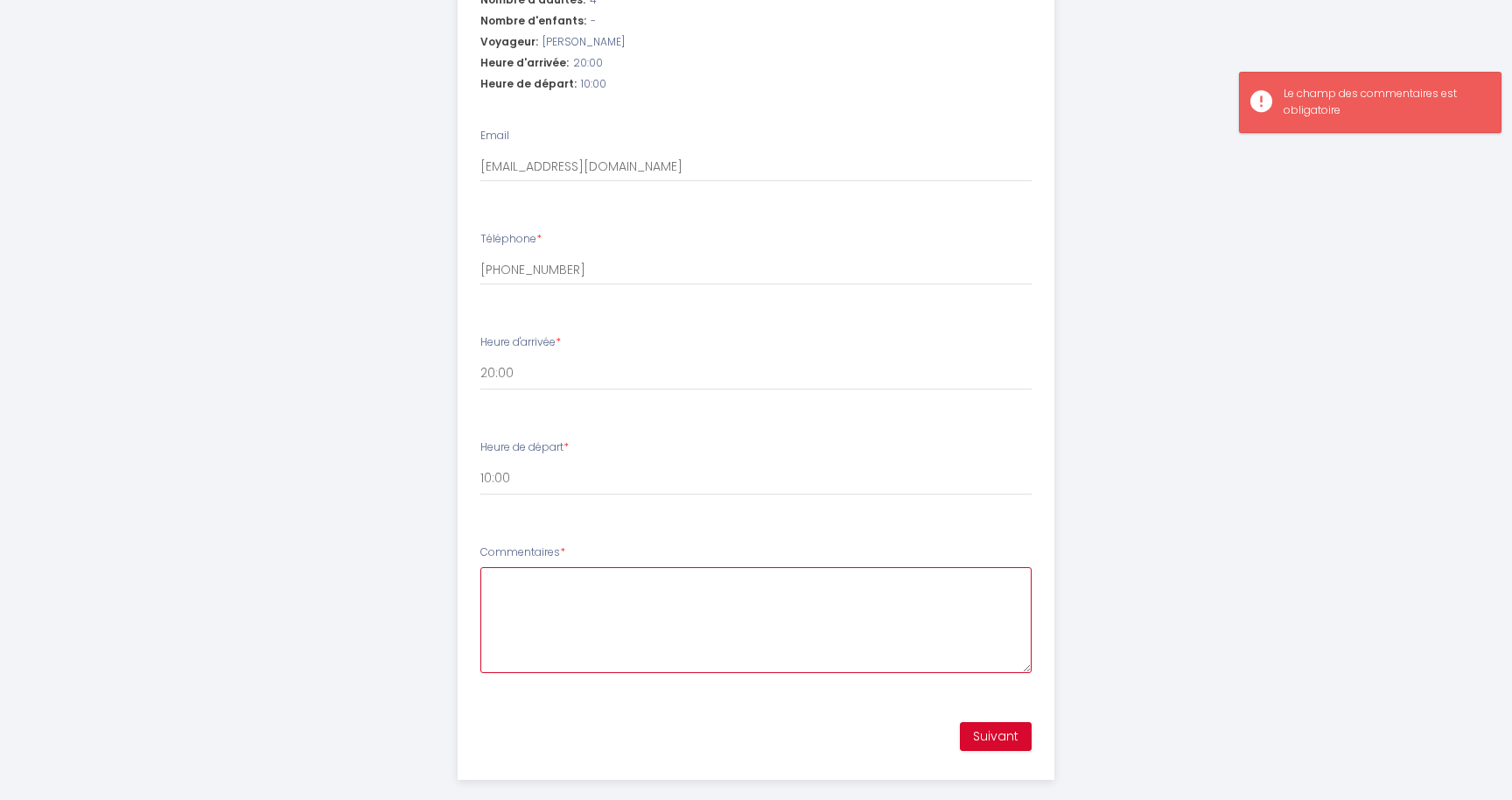
click at [689, 575] on textarea "Commentaires *" at bounding box center [756, 620] width 552 height 106
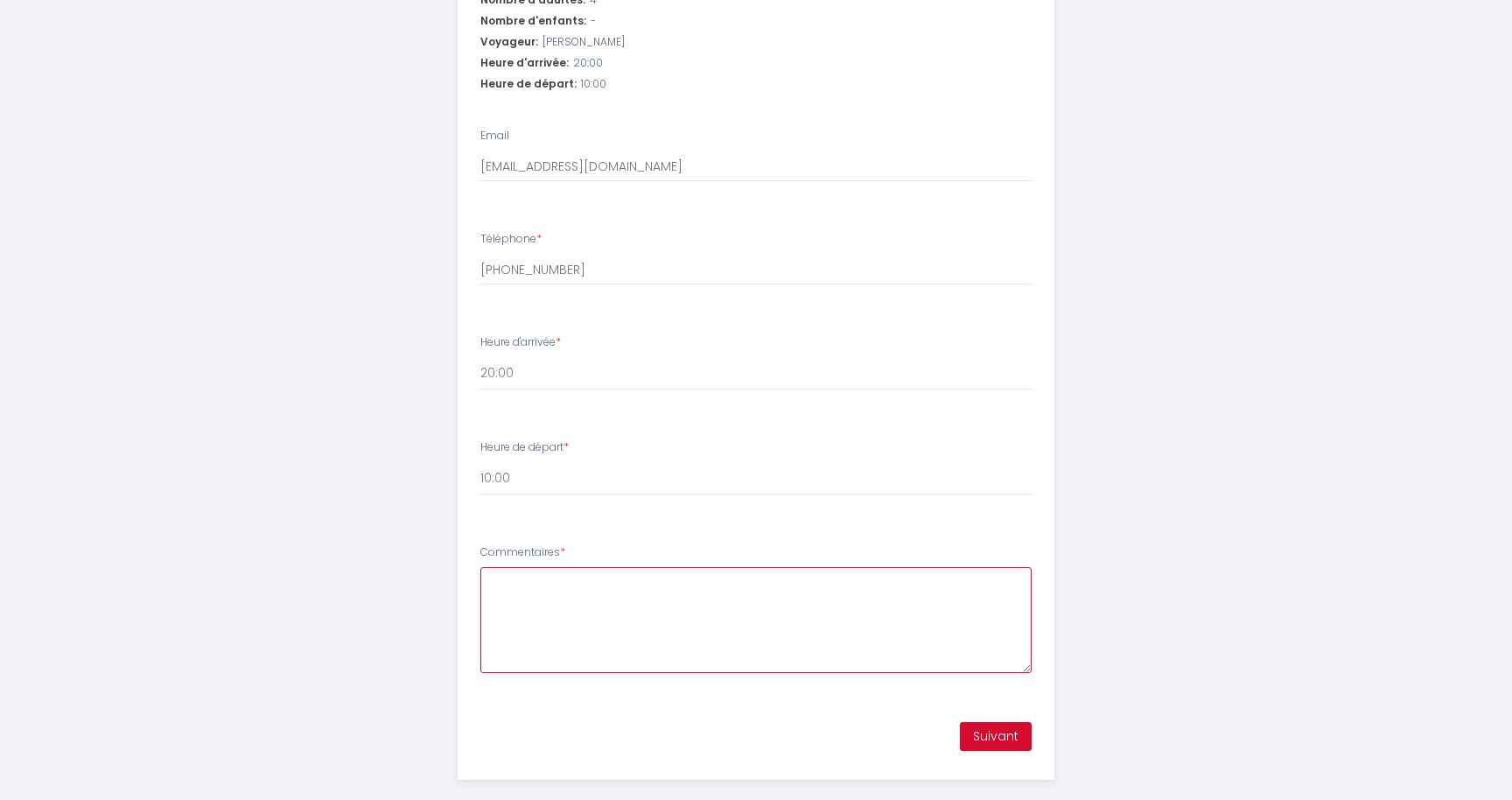
click at [603, 606] on textarea "Commentaires *" at bounding box center [756, 620] width 552 height 106
drag, startPoint x: 550, startPoint y: 527, endPoint x: 528, endPoint y: 527, distance: 22.0
click at [528, 545] on label "Commentaires *" at bounding box center [523, 553] width 85 height 16
click at [552, 545] on label "Commentaires *" at bounding box center [523, 553] width 85 height 16
click at [552, 567] on textarea "Commentaires *" at bounding box center [756, 620] width 552 height 106
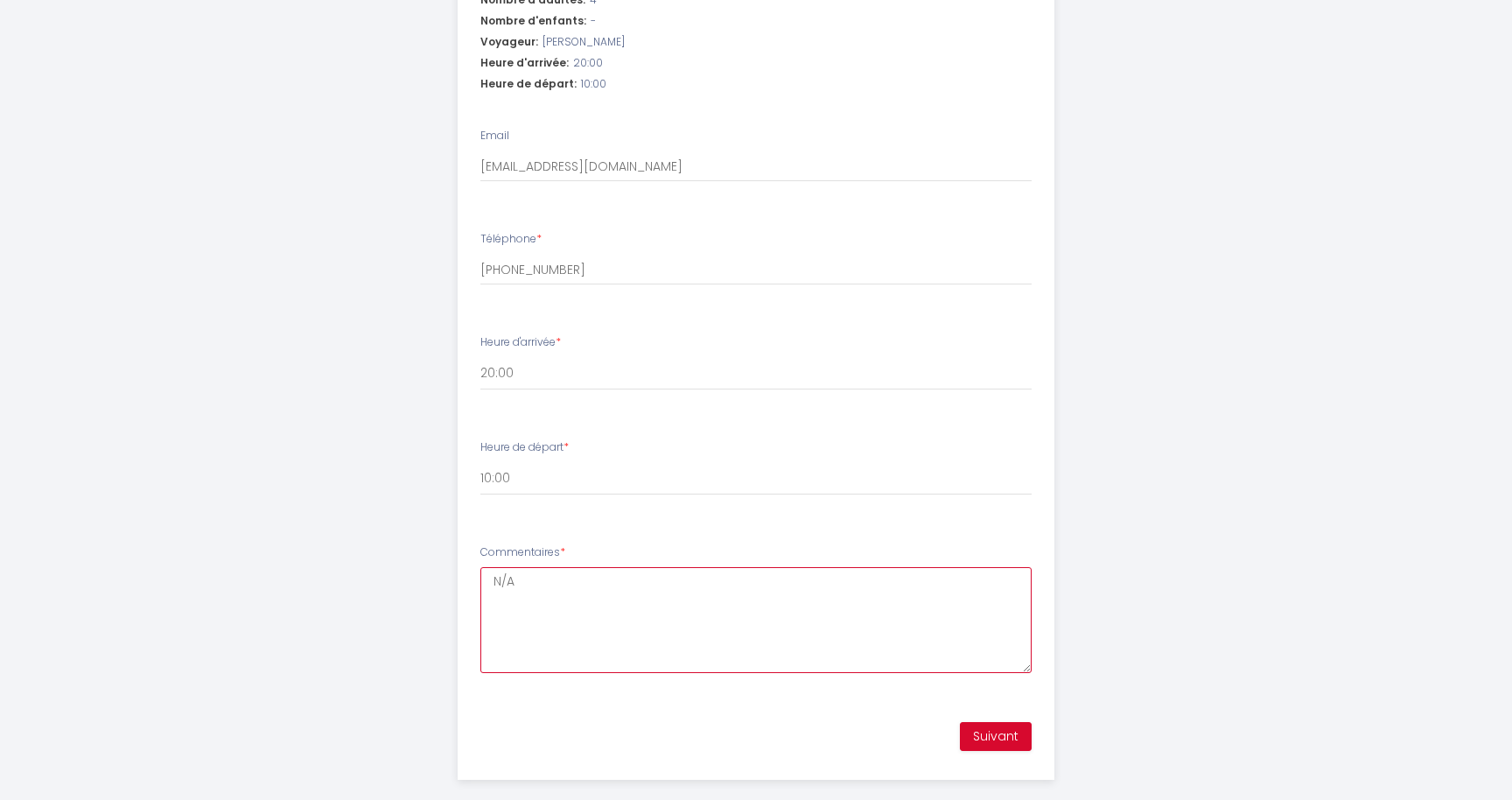
type textarea "N/A"
click at [1000, 722] on button "Suivant" at bounding box center [995, 737] width 71 height 30
